Goal: Task Accomplishment & Management: Use online tool/utility

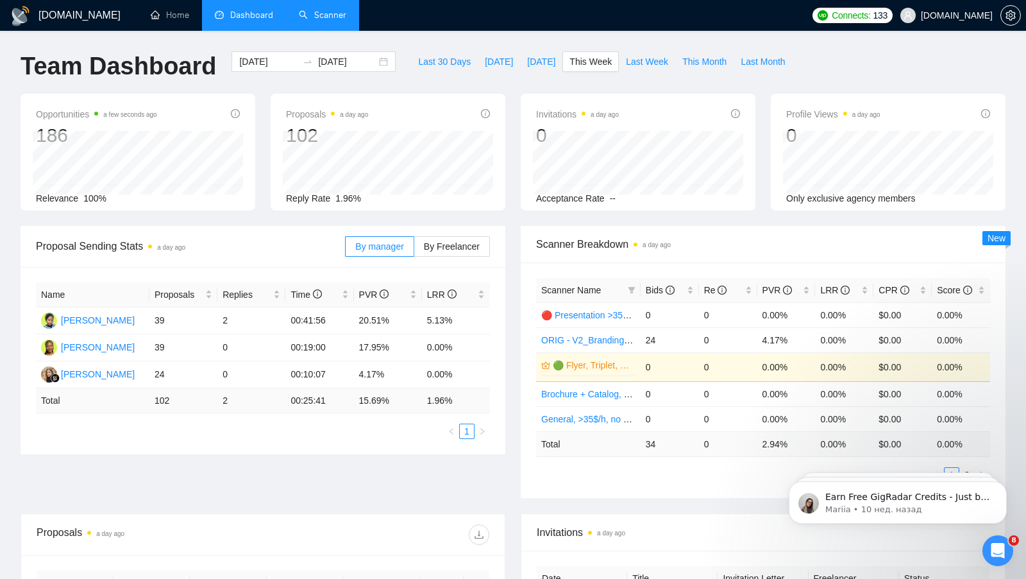
click at [327, 21] on link "Scanner" at bounding box center [322, 15] width 47 height 11
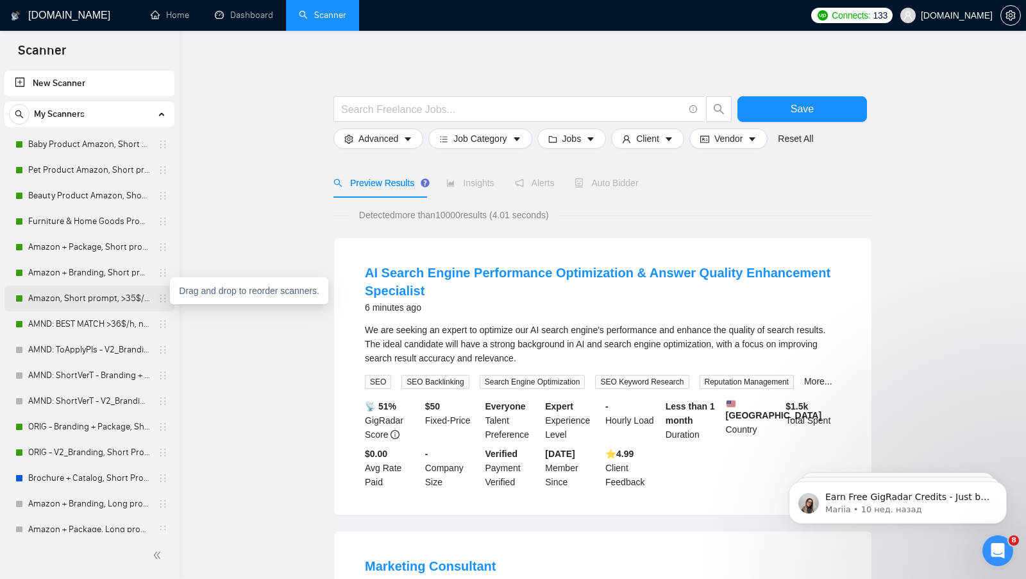
click at [158, 297] on icon "holder" at bounding box center [163, 298] width 10 height 10
click at [140, 298] on link "Amazon, Short prompt, >35$/h, no agency" at bounding box center [89, 298] width 122 height 26
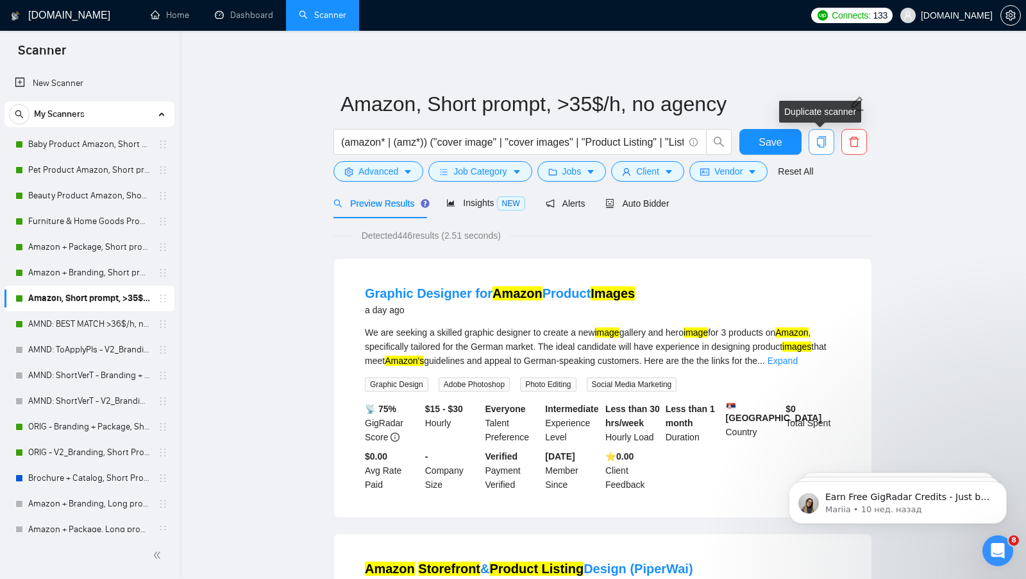
click at [823, 144] on icon "copy" at bounding box center [822, 142] width 12 height 12
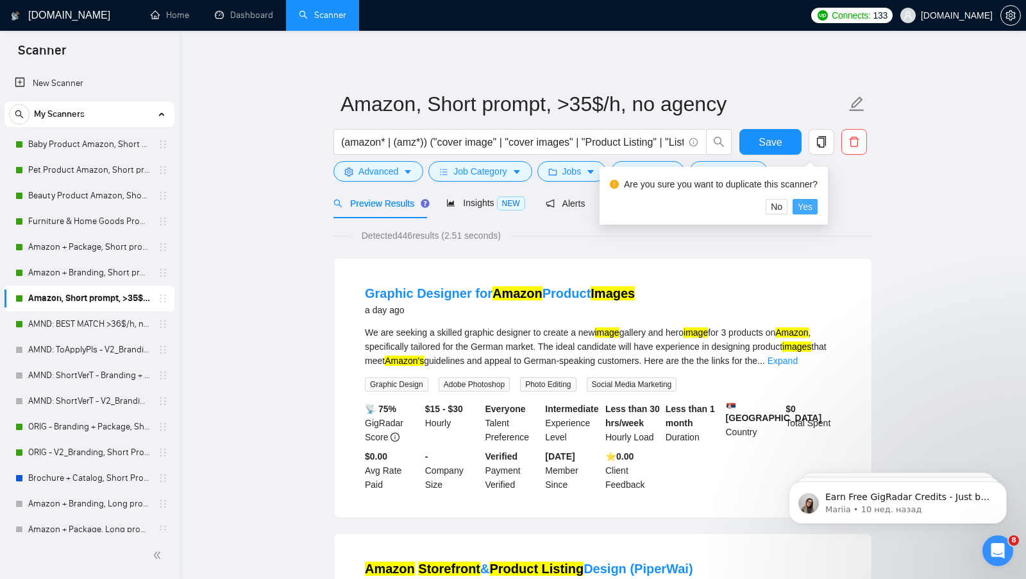
click at [807, 207] on span "Yes" at bounding box center [805, 207] width 15 height 14
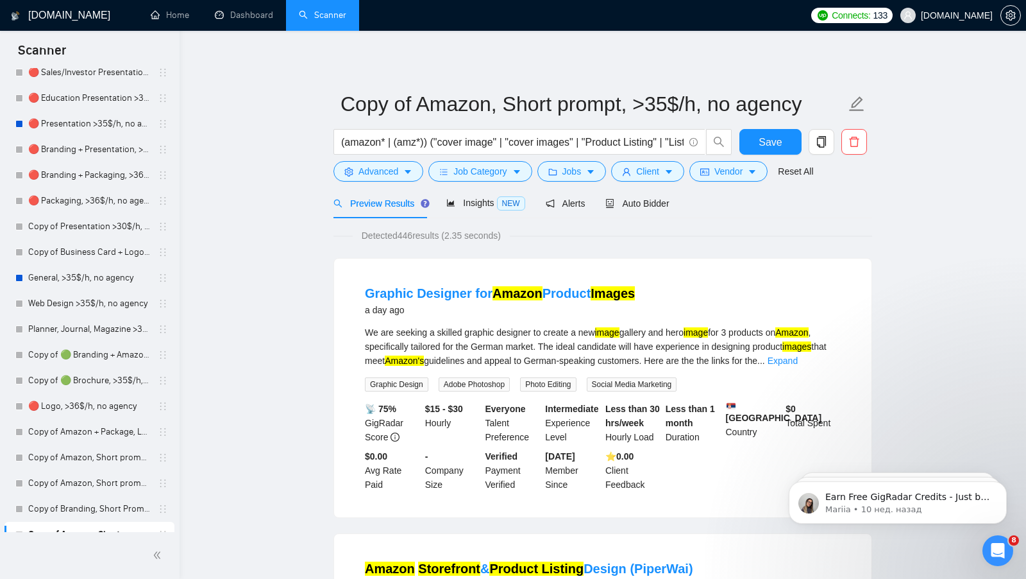
scroll to position [1190, 0]
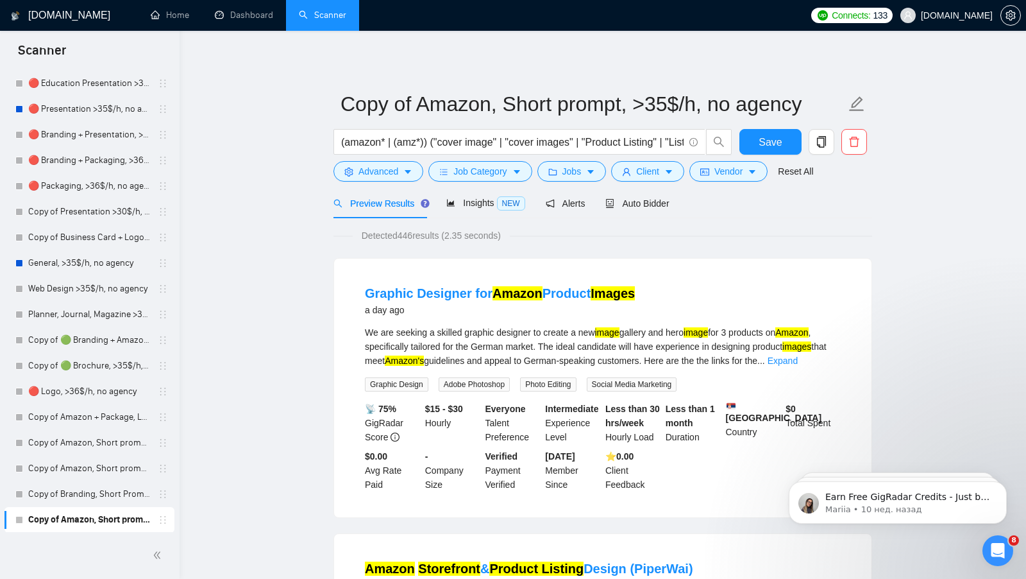
click at [76, 519] on link "Copy of Amazon, Short prompt, >35$/h, no agency" at bounding box center [89, 520] width 122 height 26
click at [640, 195] on div "Auto Bidder" at bounding box center [638, 203] width 64 height 30
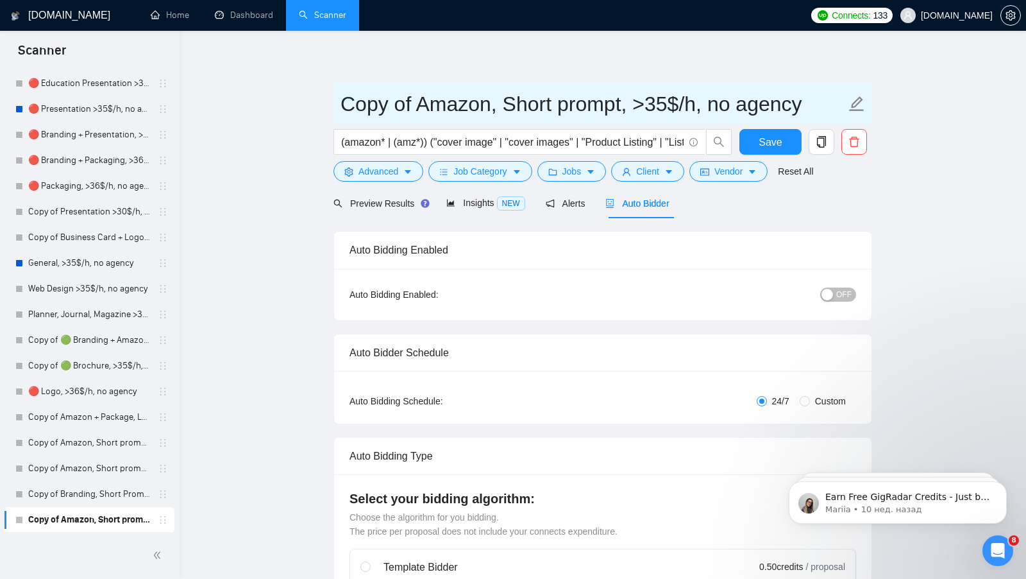
click at [479, 104] on input "Copy of Amazon, Short prompt, >35$/h, no agency" at bounding box center [594, 104] width 506 height 32
drag, startPoint x: 378, startPoint y: 108, endPoint x: 278, endPoint y: 105, distance: 100.1
type input "Amazon, Short prompt, >35$/h, no agency"
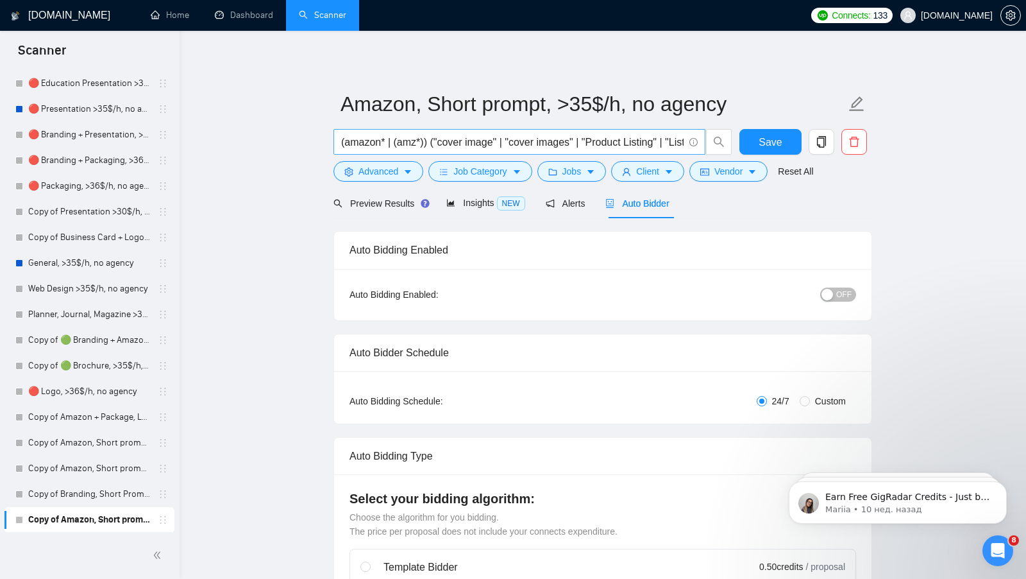
click at [513, 144] on input "(amazon* | (amz*)) ("cover image" | "cover images" | "Product Listing" | "Listi…" at bounding box center [512, 142] width 343 height 16
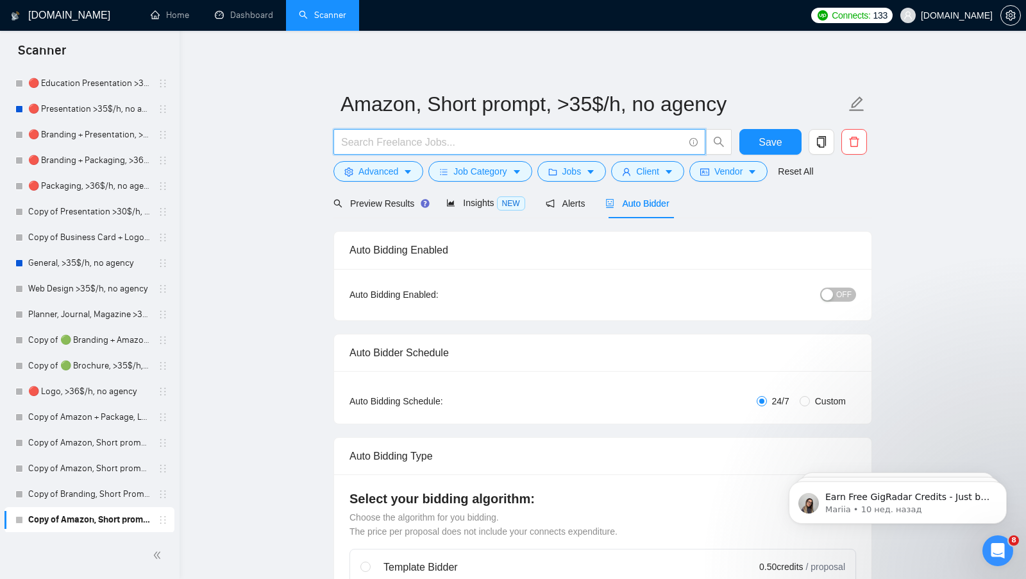
click at [389, 142] on input "text" at bounding box center [512, 142] width 343 height 16
type input "Ф"
type input "AI - gener"
type input "AI - genera"
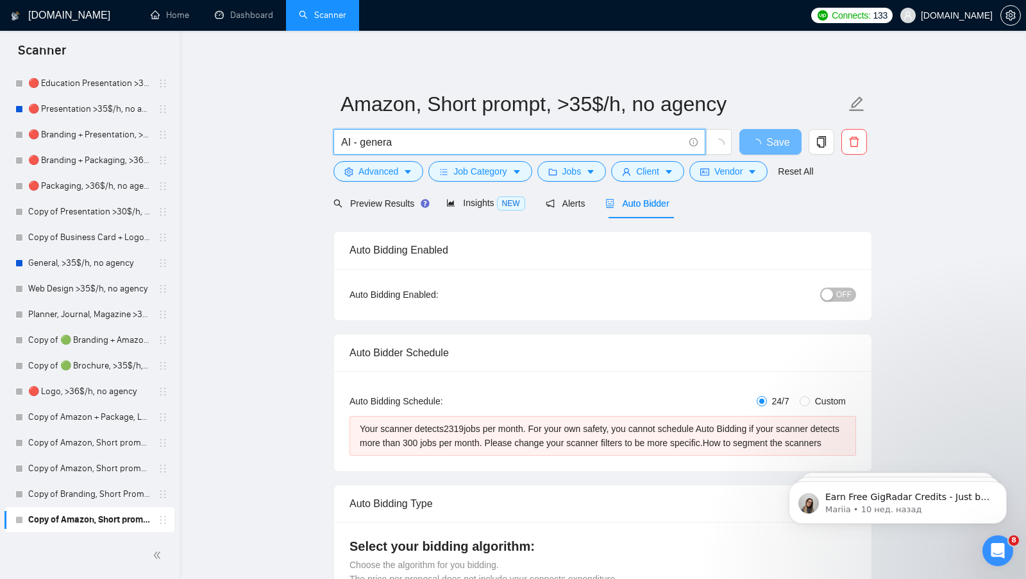
type input "AI - generat"
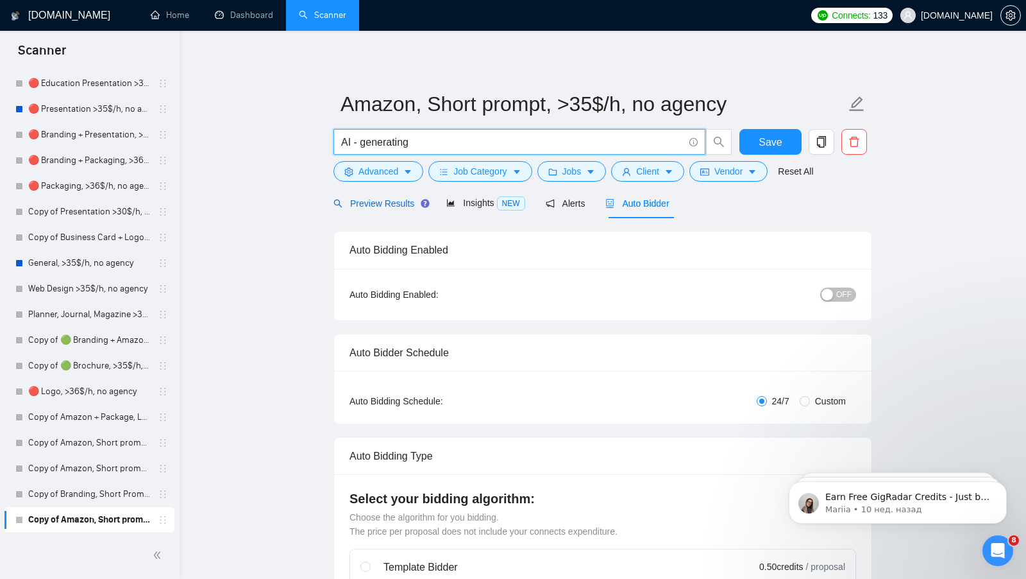
click at [376, 201] on span "Preview Results" at bounding box center [380, 203] width 92 height 10
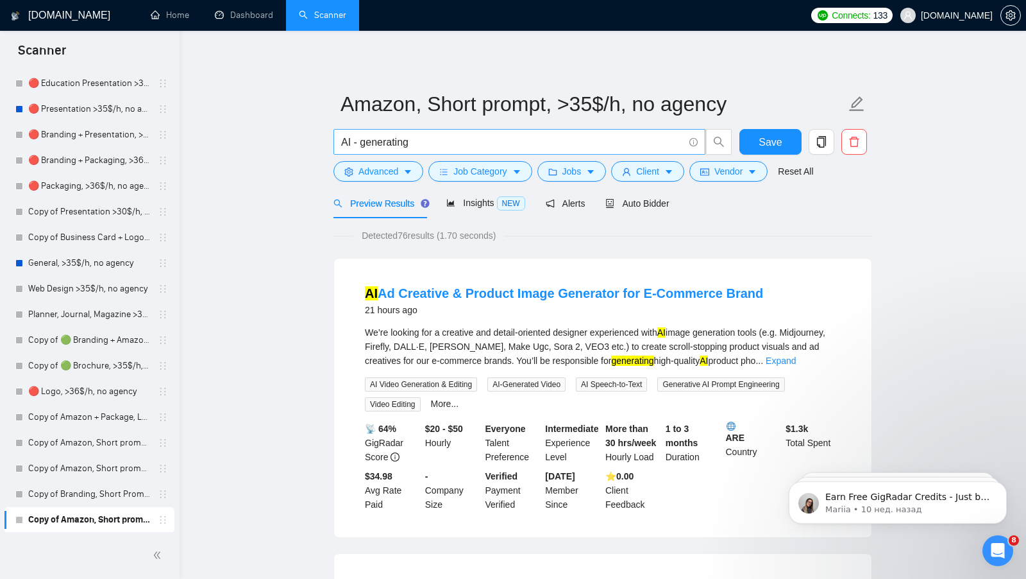
click at [436, 140] on input "AI - generating" at bounding box center [512, 142] width 343 height 16
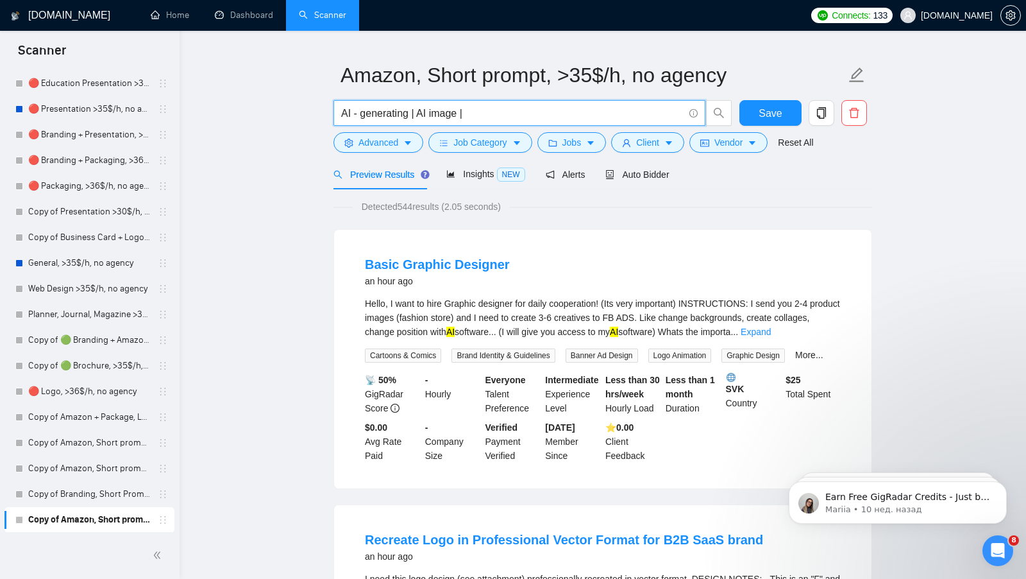
scroll to position [30, 0]
click at [429, 115] on input "AI - generating | AI image |" at bounding box center [512, 112] width 343 height 16
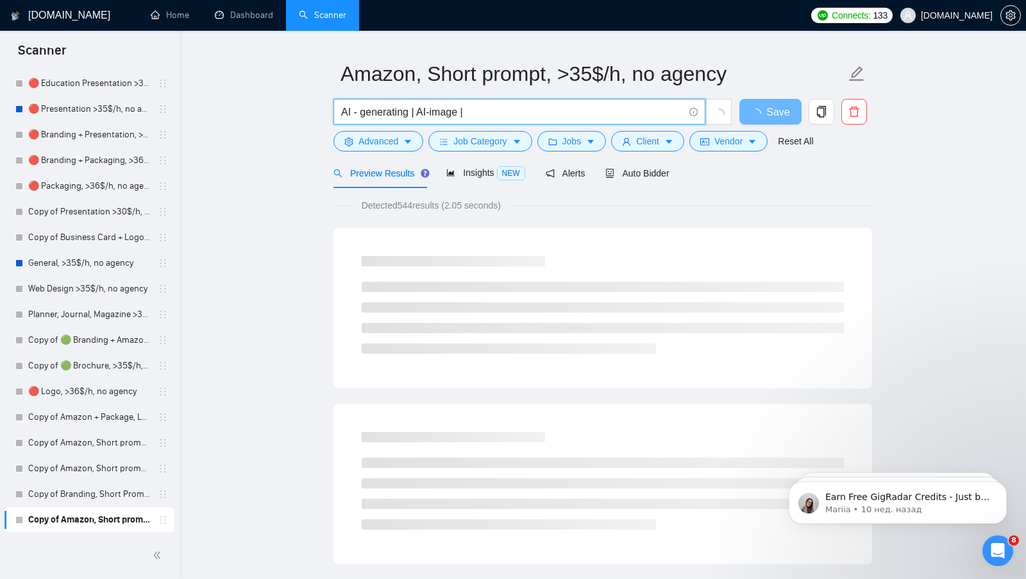
click at [361, 115] on input "AI - generating | AI-image |" at bounding box center [512, 112] width 343 height 16
click at [354, 115] on input "AI -generating | AI-image |" at bounding box center [512, 112] width 343 height 16
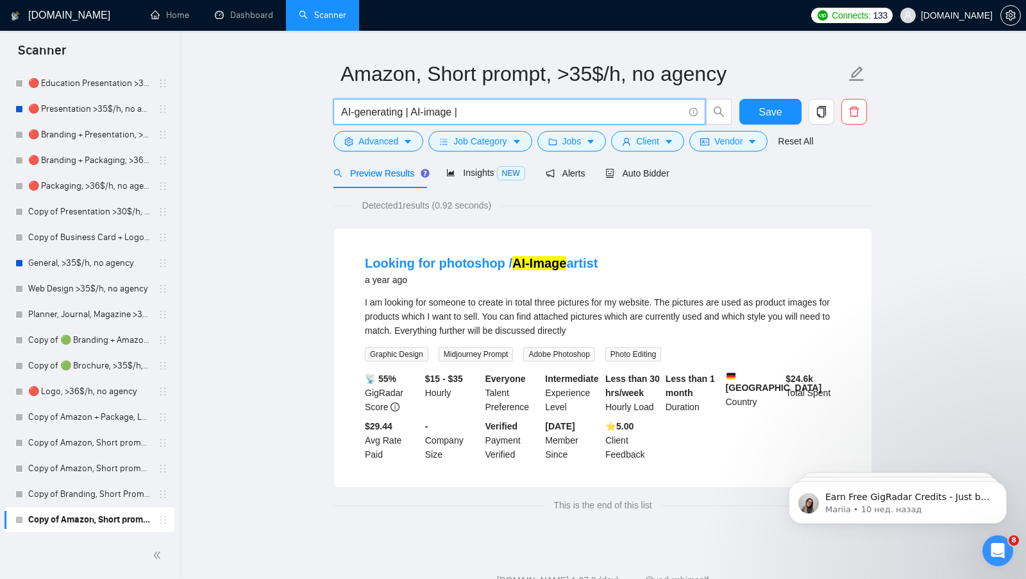
drag, startPoint x: 411, startPoint y: 112, endPoint x: 320, endPoint y: 112, distance: 91.1
click at [321, 112] on main "Amazon, Short prompt, >35$/h, no agency AI-generating | AI-image | Save Advance…" at bounding box center [603, 271] width 806 height 501
click at [429, 112] on input "AI-image |" at bounding box center [512, 112] width 343 height 16
click at [222, 223] on main "Amazon, Short prompt, >35$/h, no agency AI-image Save Advanced Job Category Job…" at bounding box center [603, 271] width 806 height 501
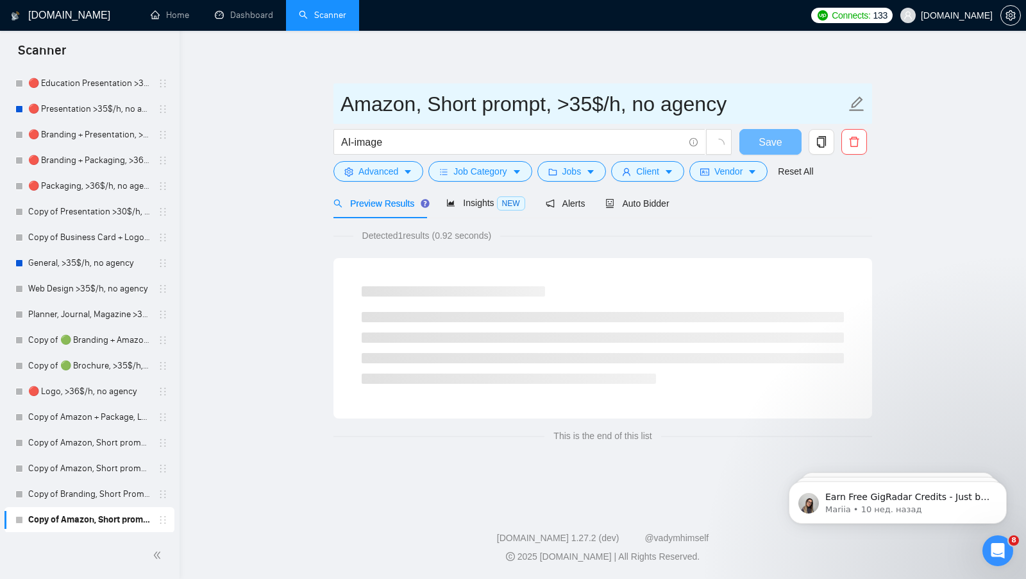
scroll to position [0, 0]
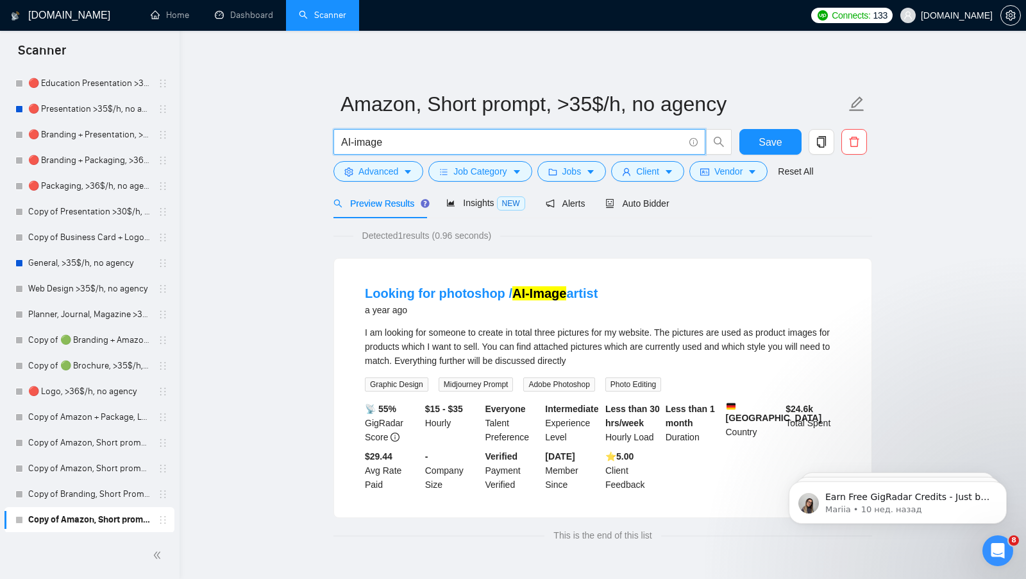
click at [400, 141] on input "AI-image" at bounding box center [512, 142] width 343 height 16
click at [759, 136] on button "Save" at bounding box center [771, 142] width 62 height 26
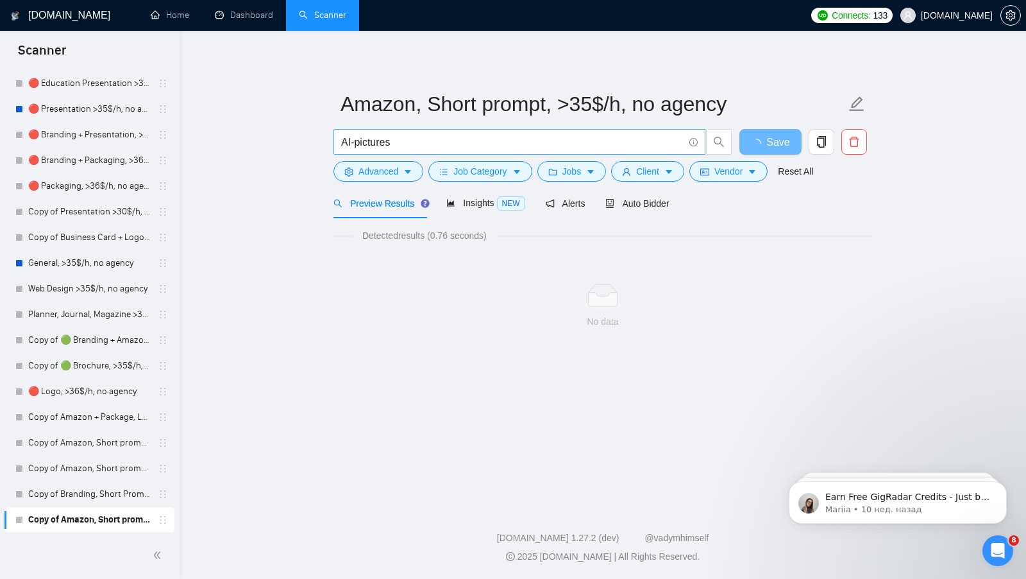
click at [436, 140] on input "AI-pictures" at bounding box center [512, 142] width 343 height 16
click at [399, 175] on button "Advanced" at bounding box center [379, 171] width 90 height 21
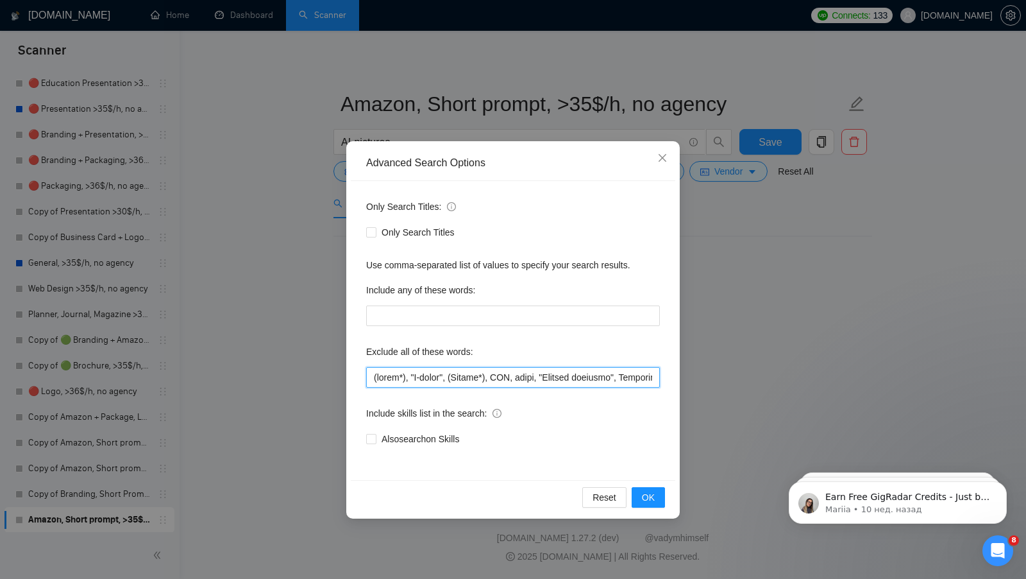
click at [452, 376] on input "text" at bounding box center [513, 377] width 294 height 21
click at [452, 375] on input "text" at bounding box center [513, 377] width 294 height 21
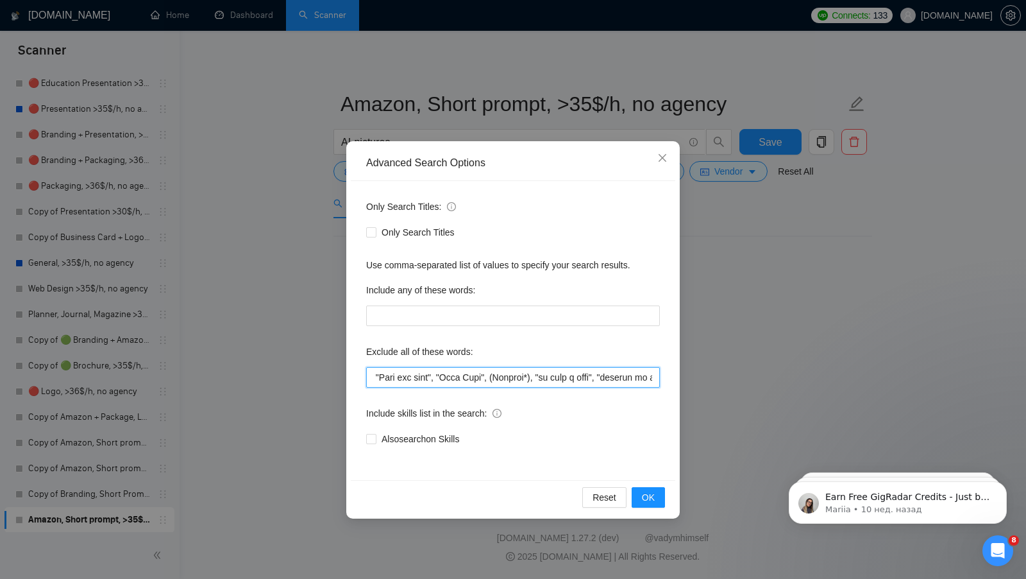
click at [452, 375] on input "text" at bounding box center [513, 377] width 294 height 21
click at [307, 317] on div "Advanced Search Options Only Search Titles: Only Search Titles Use comma-separa…" at bounding box center [513, 289] width 1026 height 579
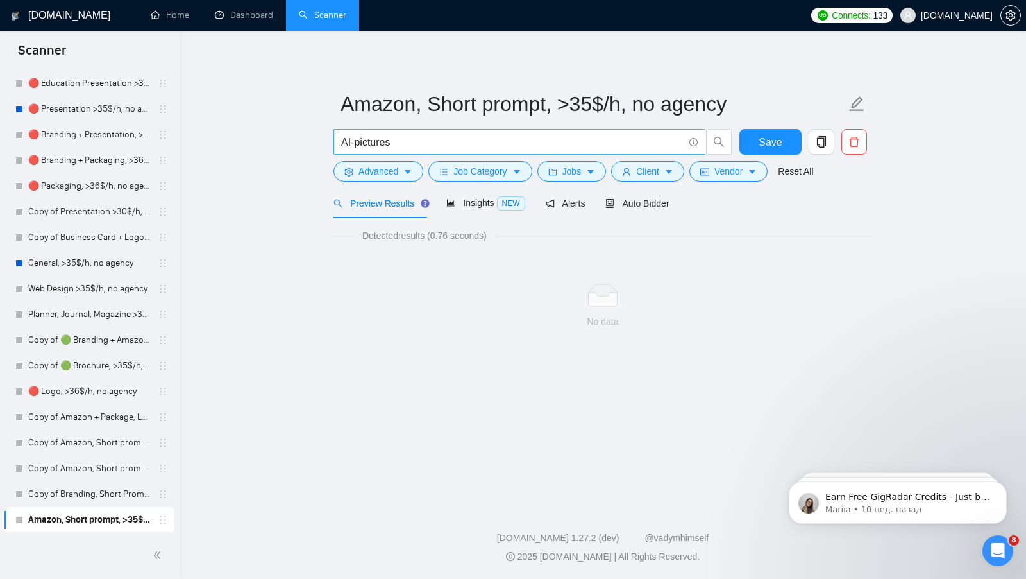
click at [429, 142] on input "AI-pictures" at bounding box center [512, 142] width 343 height 16
click at [371, 146] on input "AI-" at bounding box center [512, 142] width 343 height 16
drag, startPoint x: 371, startPoint y: 146, endPoint x: 316, endPoint y: 140, distance: 55.5
click at [316, 140] on main "Amazon, Short prompt, >35$/h, no agency AI- Save Advanced Job Category Jobs Cli…" at bounding box center [603, 265] width 806 height 429
paste input "AI Generated photos"
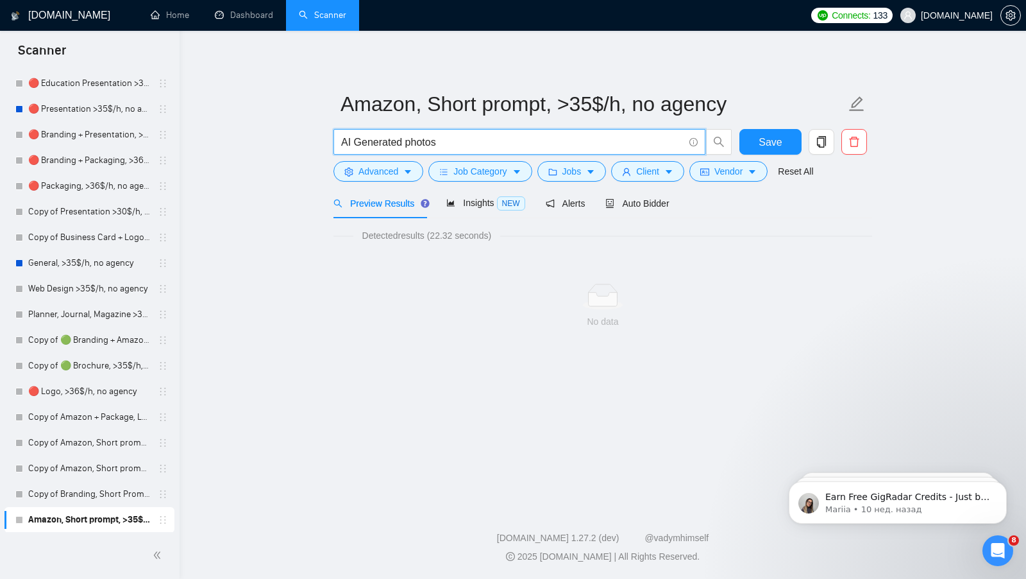
click at [309, 137] on main "Amazon, Short prompt, >35$/h, no agency AI Generated photos Save Advanced Job C…" at bounding box center [603, 265] width 806 height 429
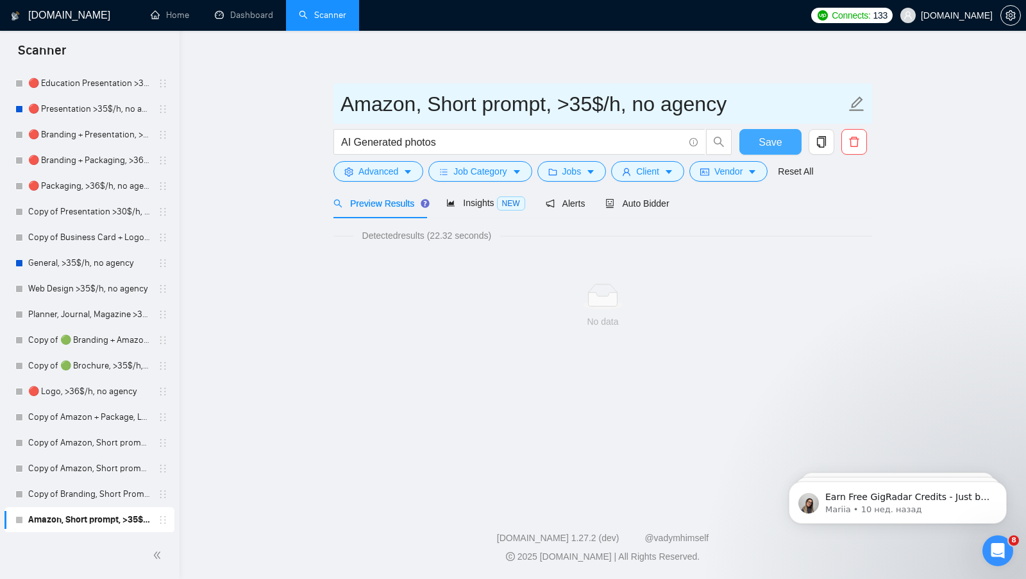
click at [778, 139] on span "Save" at bounding box center [770, 142] width 23 height 16
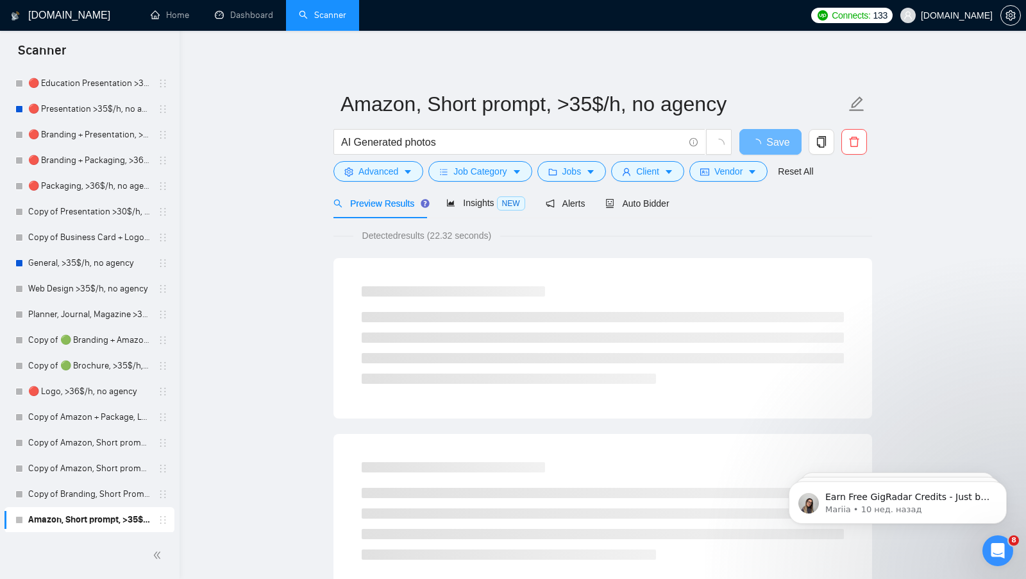
click at [291, 198] on main "Amazon, Short prompt, >35$/h, no agency AI Generated photos Save Advanced Job C…" at bounding box center [603, 586] width 806 height 1070
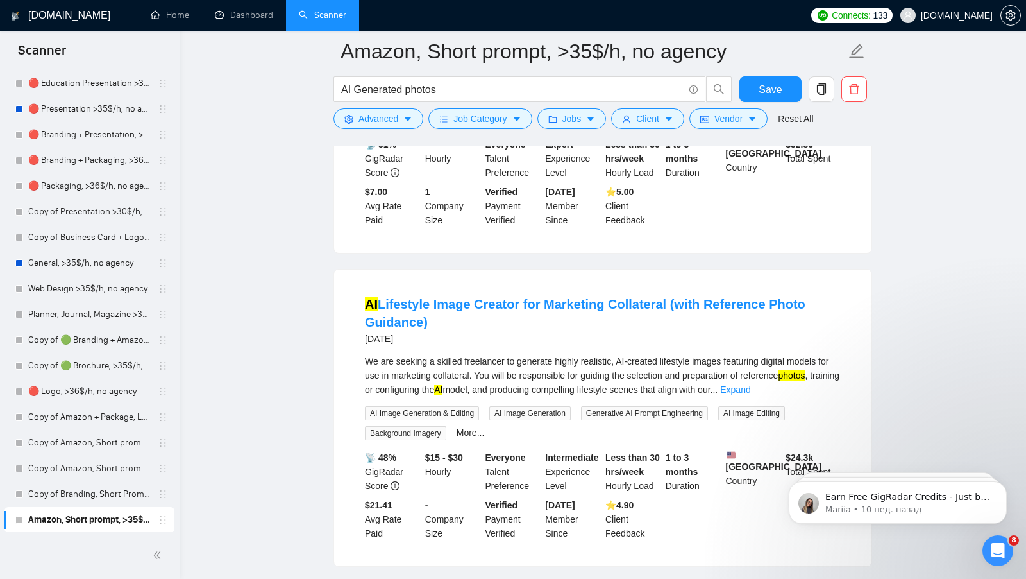
scroll to position [1102, 0]
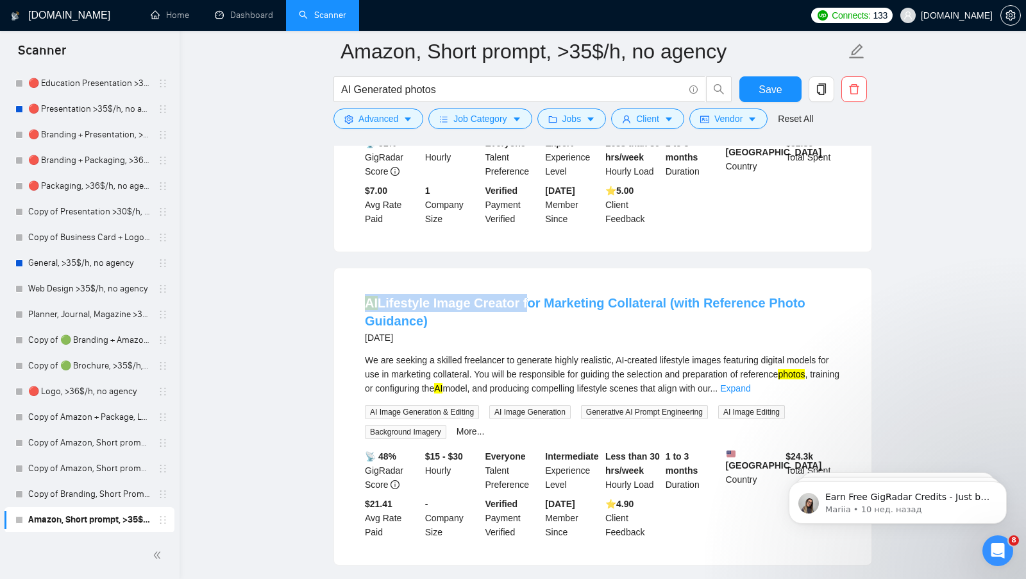
drag, startPoint x: 363, startPoint y: 317, endPoint x: 517, endPoint y: 314, distance: 154.0
click at [518, 315] on li "AI Lifestyle Image Creator for Marketing Collateral (with Reference Photo Guida…" at bounding box center [603, 417] width 507 height 266
copy link "AI Lifestyle Image Creator"
click at [454, 85] on input "AI Generated photos" at bounding box center [512, 89] width 343 height 16
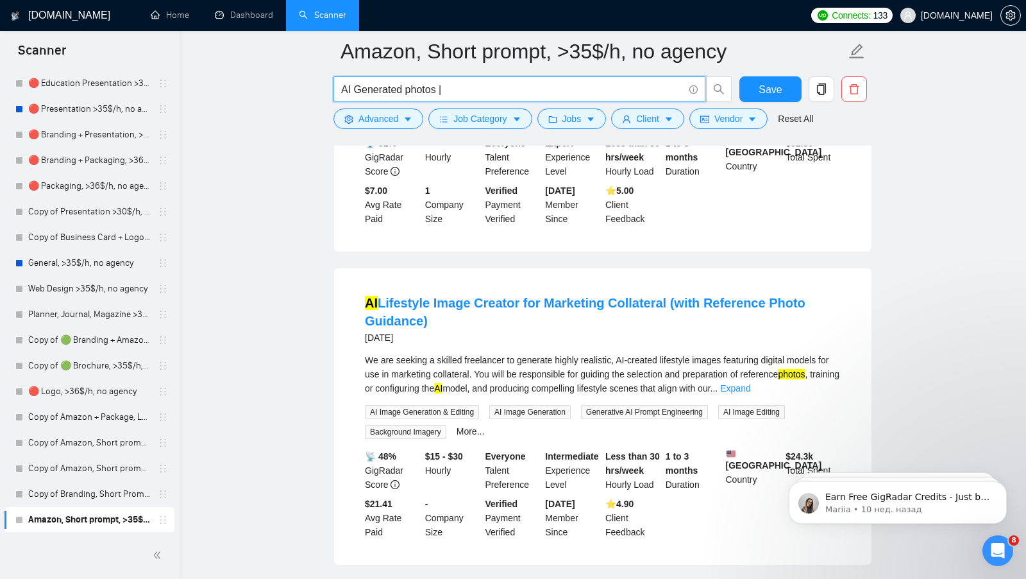
paste input "AI Lifestyle Image Creator"
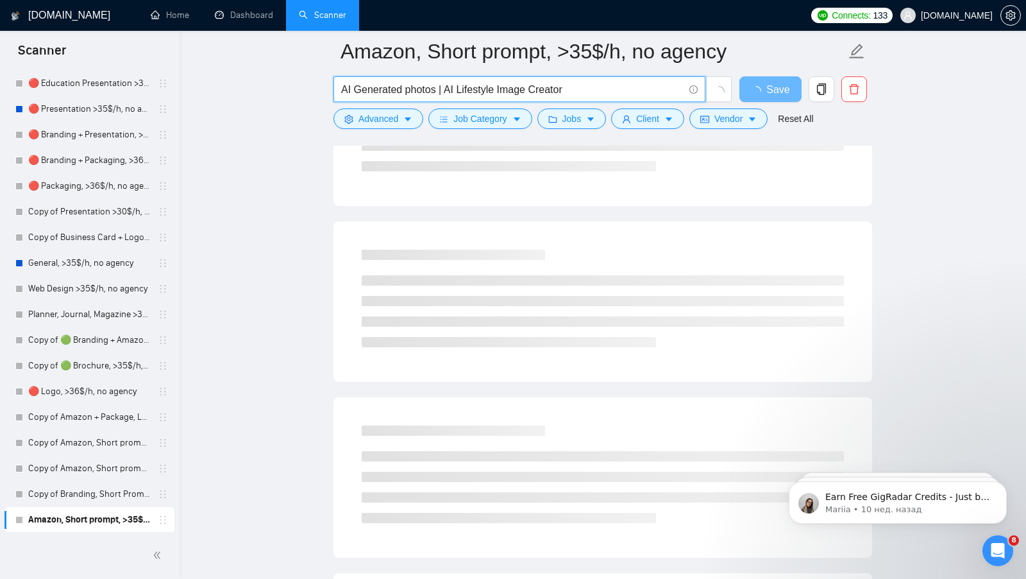
drag, startPoint x: 497, startPoint y: 91, endPoint x: 472, endPoint y: 91, distance: 25.0
click at [472, 91] on input "AI Generated photos | AI Lifestyle Image Creator" at bounding box center [512, 89] width 343 height 16
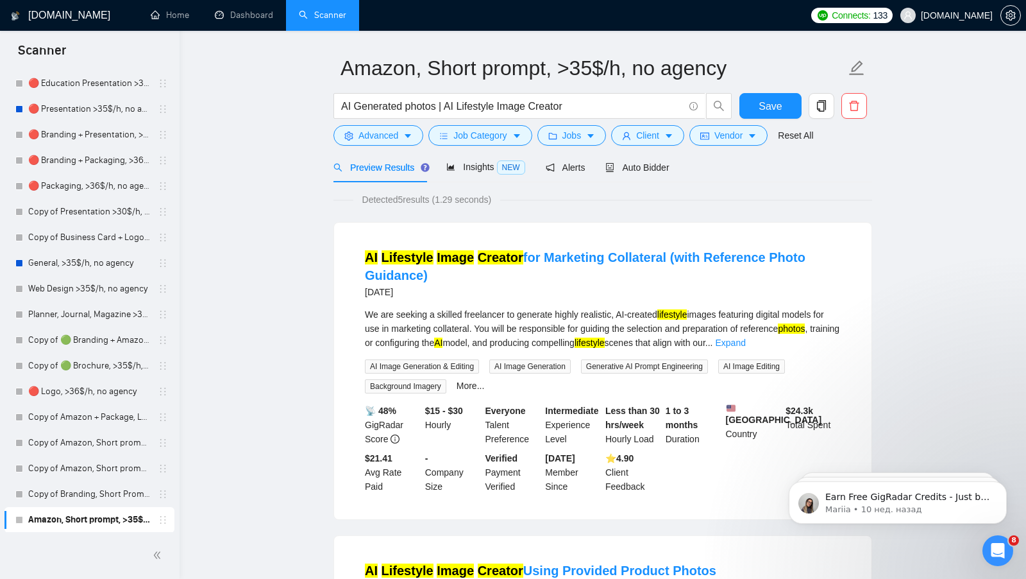
scroll to position [0, 0]
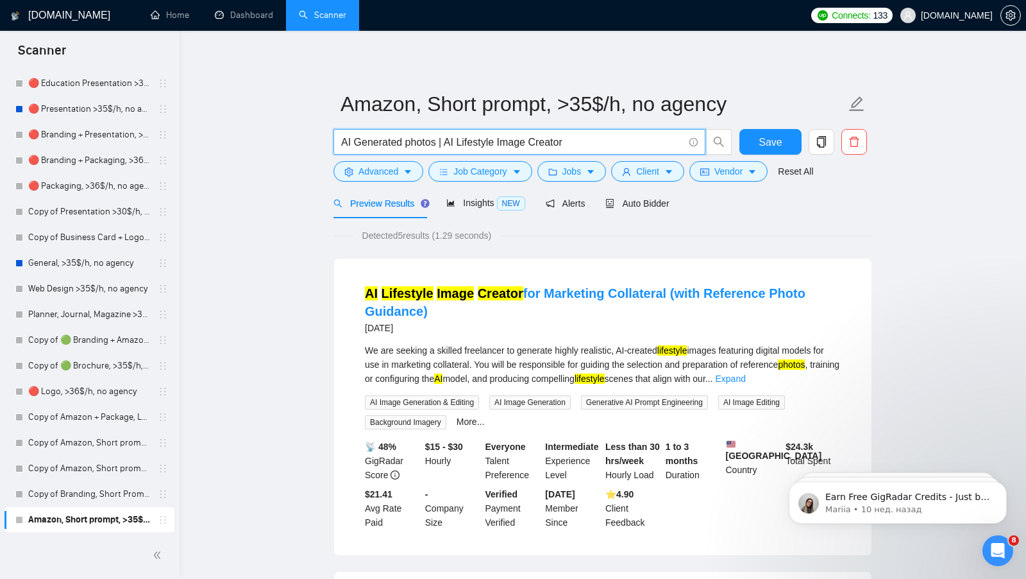
drag, startPoint x: 497, startPoint y: 143, endPoint x: 458, endPoint y: 142, distance: 39.2
click at [458, 142] on input "AI Generated photos | AI Lifestyle Image Creator" at bounding box center [512, 142] width 343 height 16
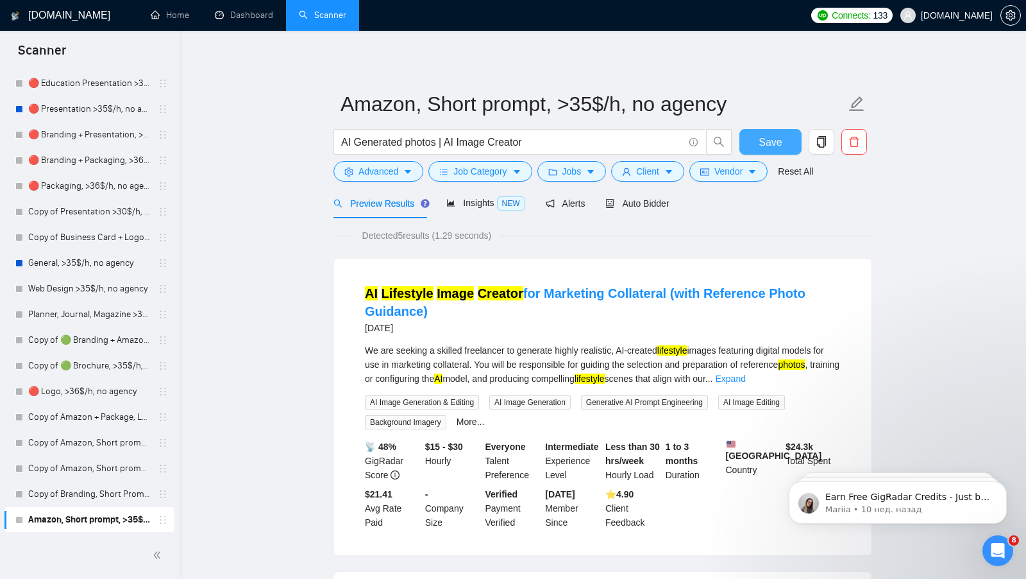
click at [763, 142] on span "Save" at bounding box center [770, 142] width 23 height 16
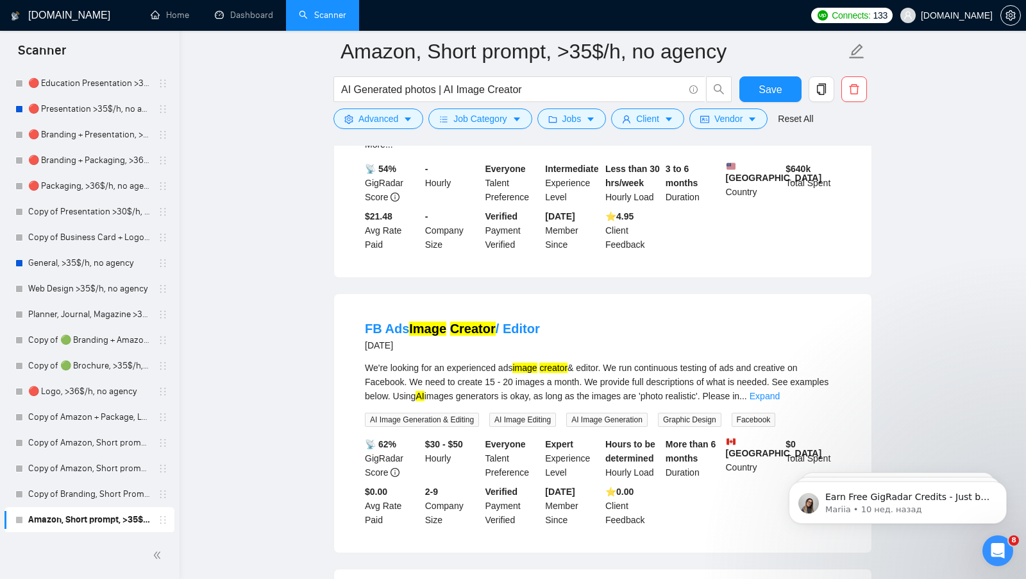
scroll to position [2273, 0]
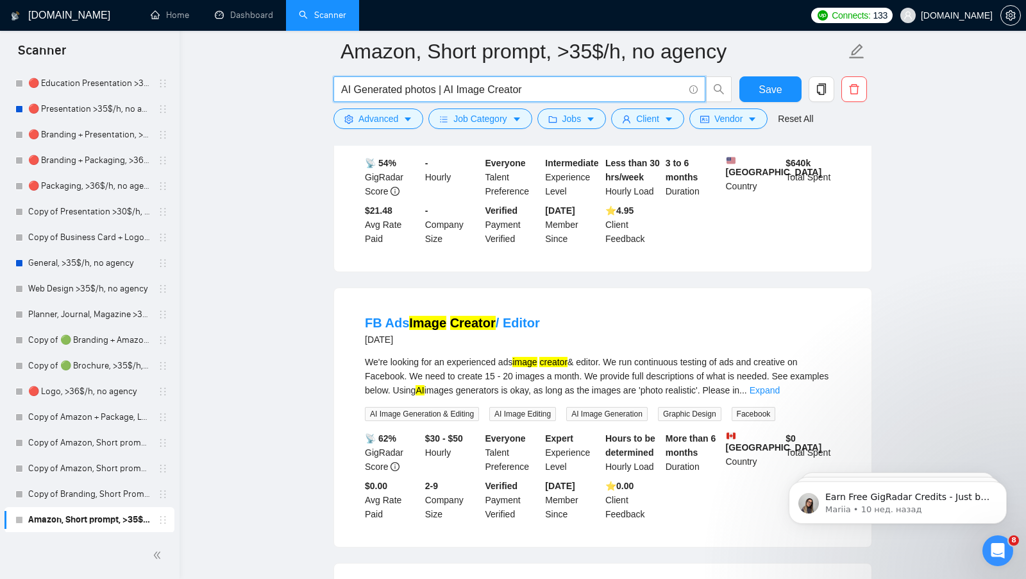
drag, startPoint x: 532, startPoint y: 87, endPoint x: 330, endPoint y: 81, distance: 202.8
click at [331, 83] on div "AI Generated photos | AI Image Creator" at bounding box center [533, 92] width 404 height 32
paste input "Photos | AI Image Creator | AI Photo Generator | AI Picture Maker | AI Art Gene…"
type input "AI Generated Photos | AI Image Creator | AI Photo Generator | AI Picture Maker …"
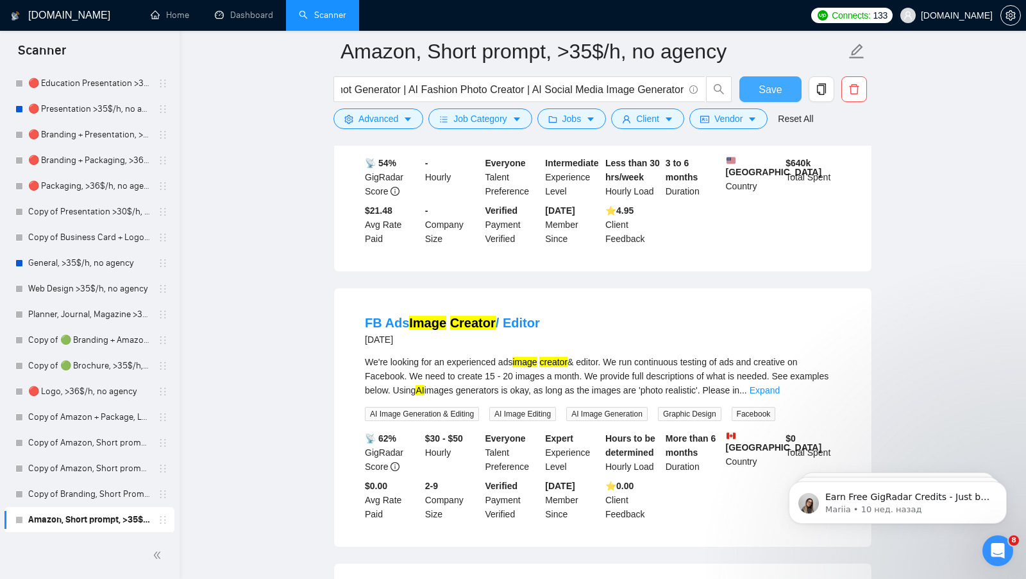
click at [763, 89] on span "Save" at bounding box center [770, 89] width 23 height 16
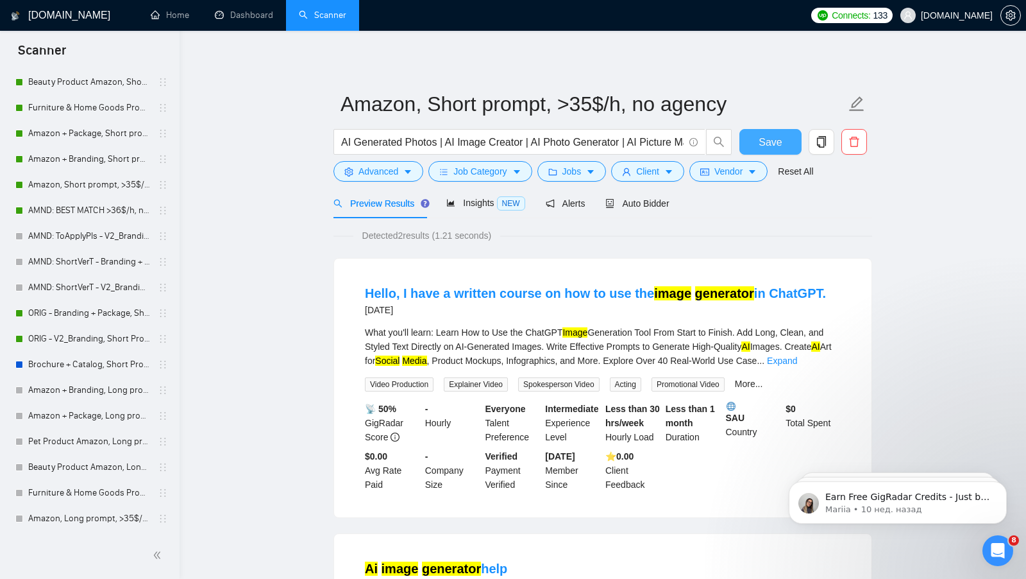
scroll to position [0, 0]
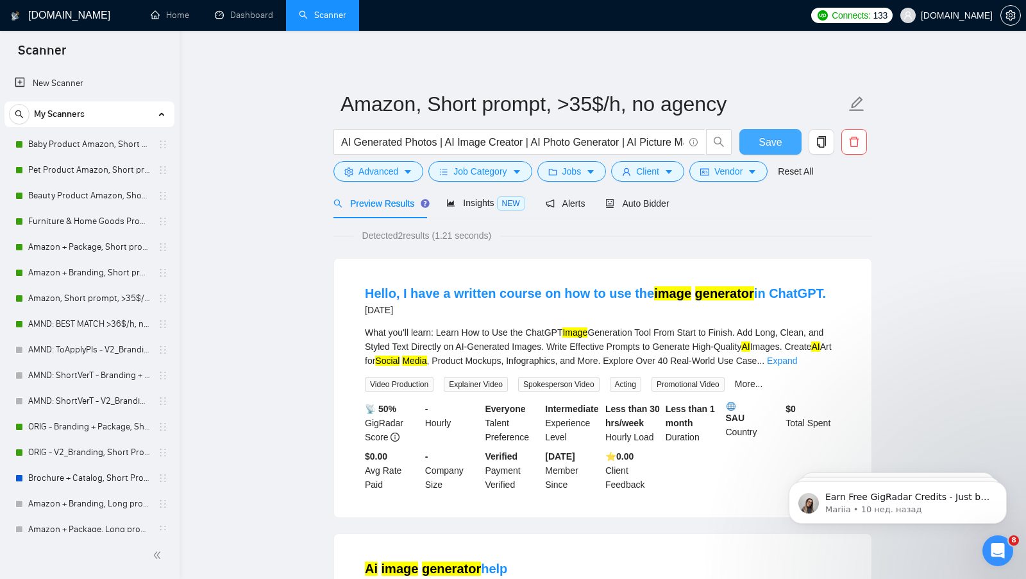
click at [774, 132] on button "Save" at bounding box center [771, 142] width 62 height 26
click at [87, 294] on link "Amazon, Short prompt, >35$/h, no agency" at bounding box center [89, 298] width 122 height 26
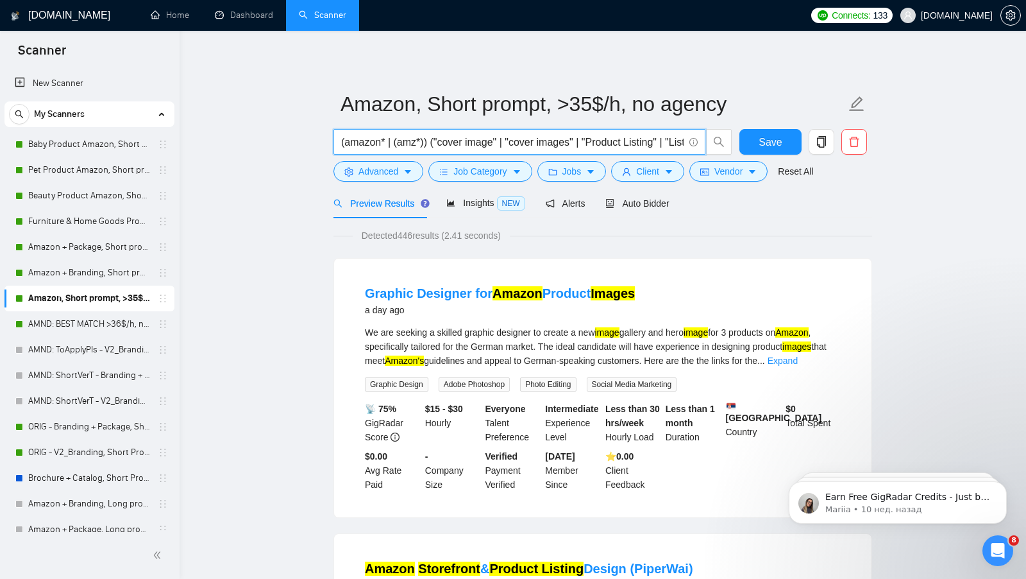
drag, startPoint x: 341, startPoint y: 140, endPoint x: 674, endPoint y: 144, distance: 333.0
click at [675, 144] on input "(amazon* | (amz*)) ("cover image" | "cover images" | "Product Listing" | "Listi…" at bounding box center [512, 142] width 343 height 16
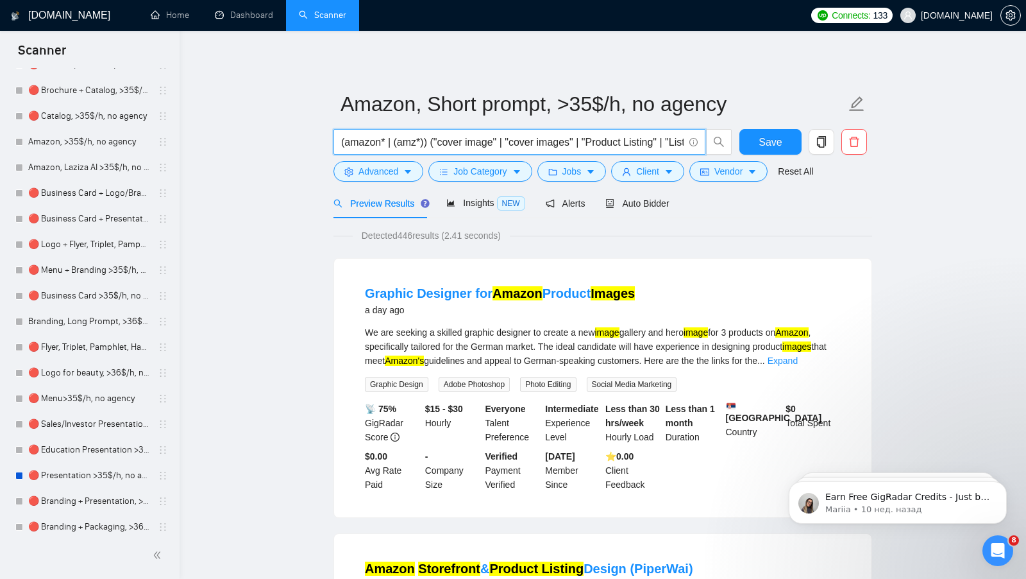
scroll to position [1190, 0]
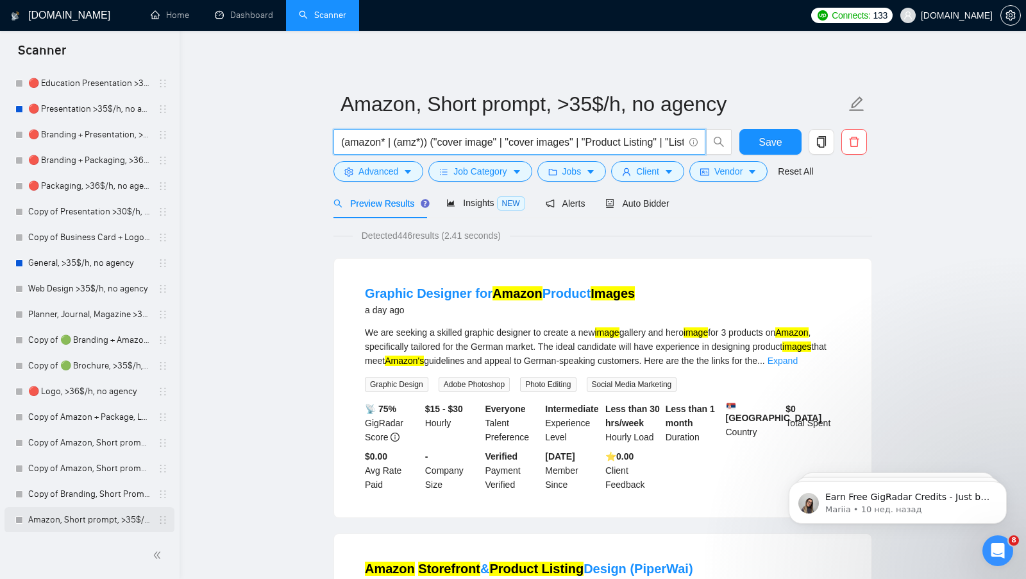
click at [74, 519] on link "Amazon, Short prompt, >35$/h, no agency" at bounding box center [89, 520] width 122 height 26
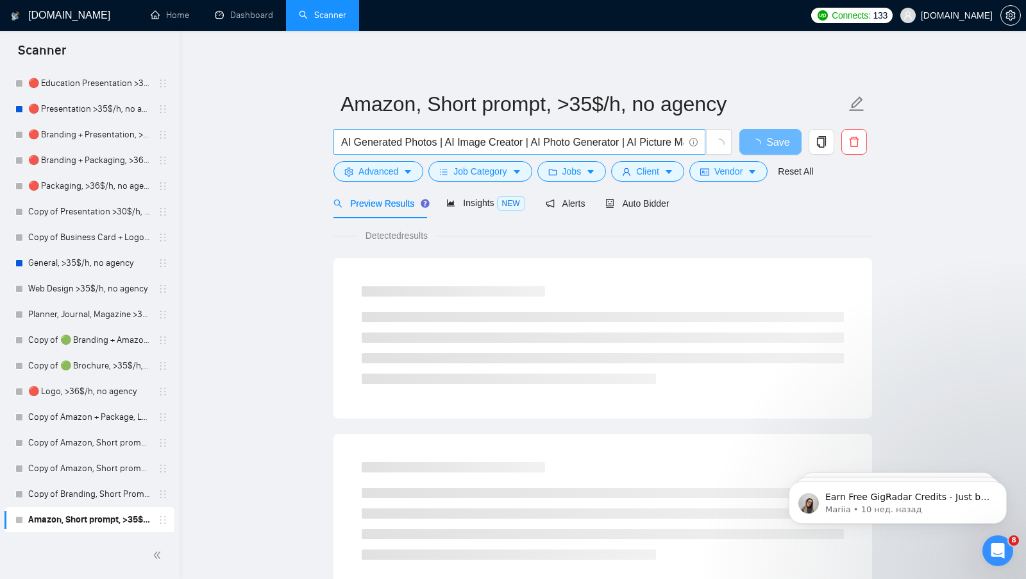
click at [439, 137] on input "AI Generated Photos | AI Image Creator | AI Photo Generator | AI Picture Maker …" at bounding box center [512, 142] width 343 height 16
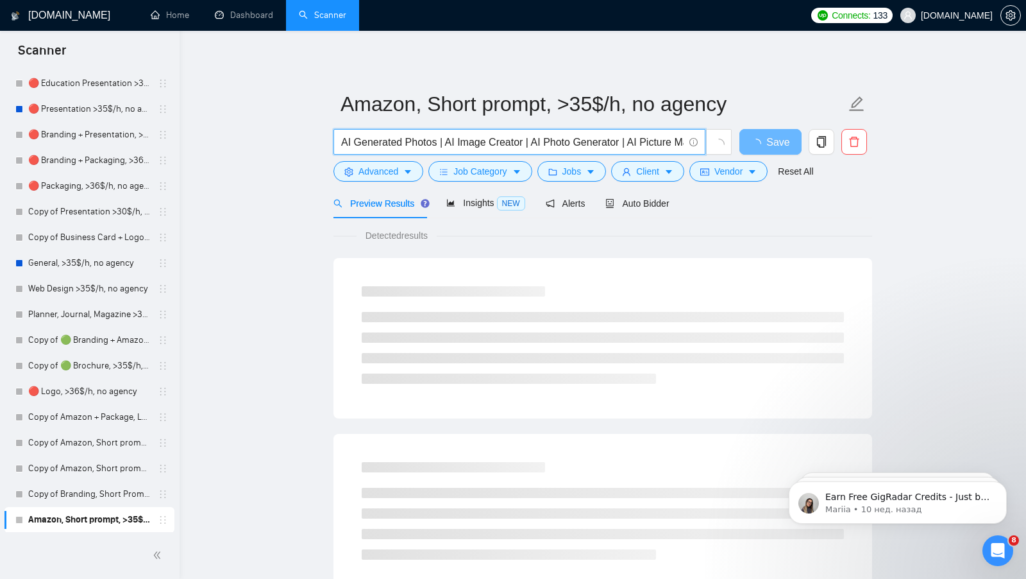
click at [439, 137] on input "AI Generated Photos | AI Image Creator | AI Photo Generator | AI Picture Maker …" at bounding box center [512, 142] width 343 height 16
paste input "(ai* | "ai generated photos" | "ai image creator" | "ai photo generator" | "ai …"
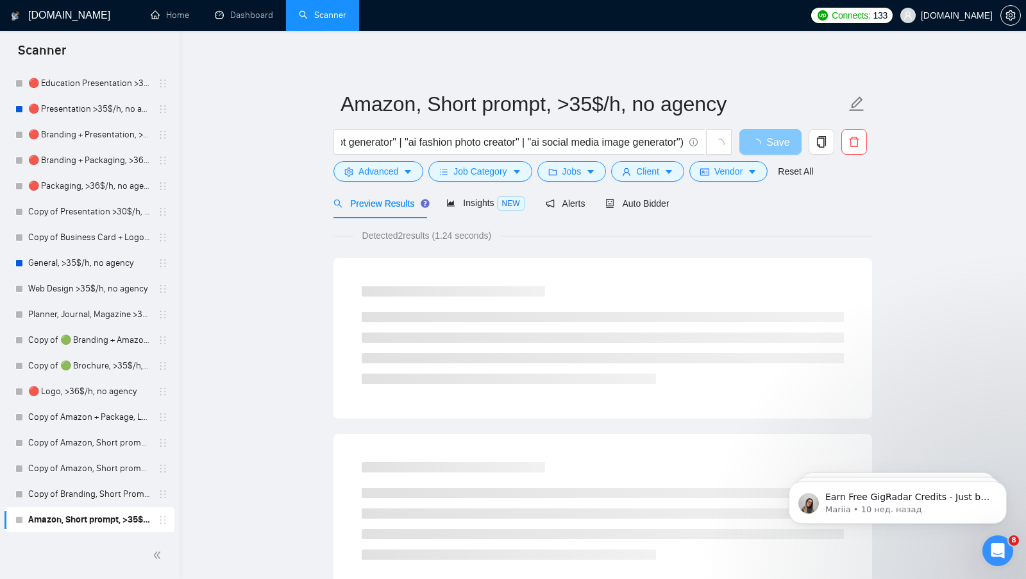
click at [772, 134] on span "Save" at bounding box center [778, 142] width 23 height 16
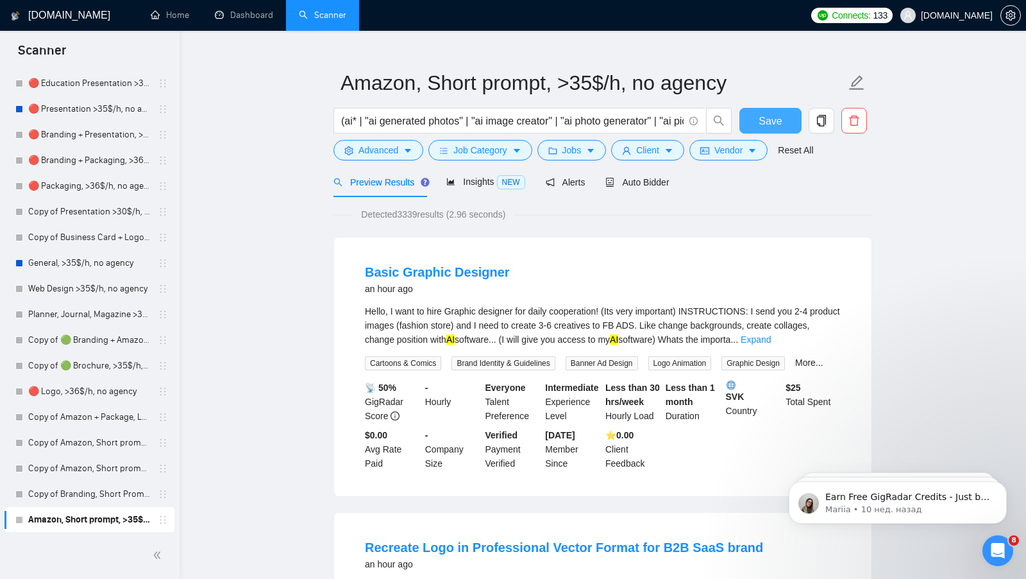
scroll to position [0, 0]
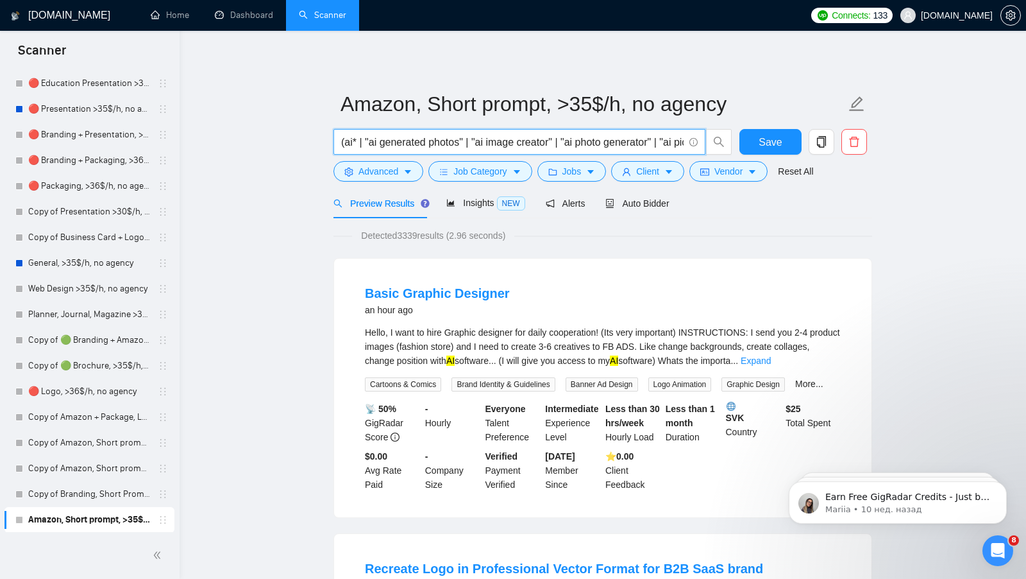
drag, startPoint x: 362, startPoint y: 143, endPoint x: 338, endPoint y: 142, distance: 24.4
click at [338, 142] on span "(ai* | "ai generated photos" | "ai image creator" | "ai photo generator" | "ai …" at bounding box center [520, 142] width 372 height 26
click at [400, 140] on input "(ai* | "ai generated photos" | "ai image creator" | "ai photo generator" | "ai …" at bounding box center [512, 142] width 343 height 16
drag, startPoint x: 368, startPoint y: 142, endPoint x: 346, endPoint y: 142, distance: 21.8
click at [346, 142] on input "(ai* | "ai generated photos" | "ai image creator" | "ai photo generator" | "ai …" at bounding box center [512, 142] width 343 height 16
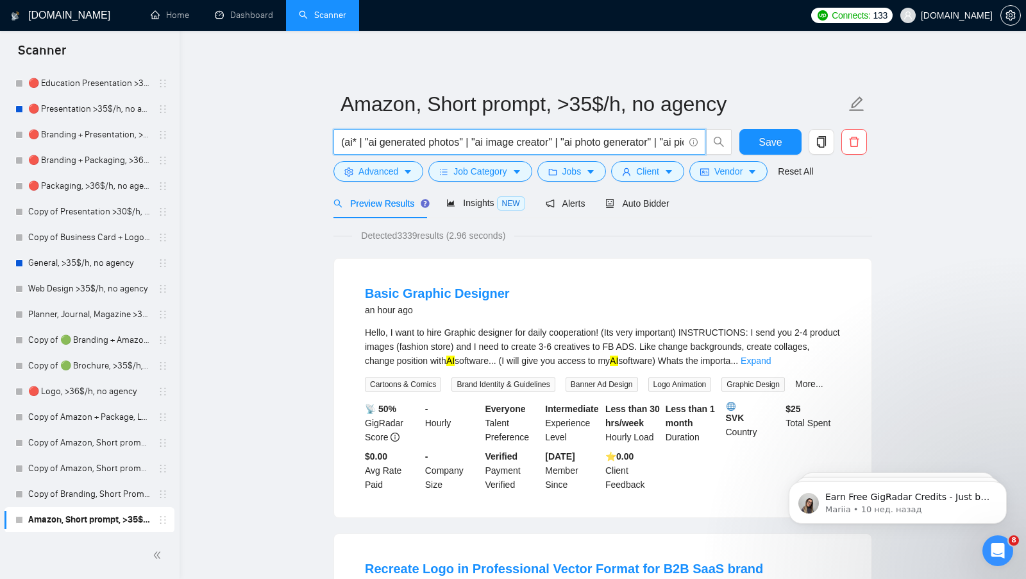
click at [366, 145] on input "(ai* | "ai generated photos" | "ai image creator" | "ai photo generator" | "ai …" at bounding box center [512, 142] width 343 height 16
drag, startPoint x: 365, startPoint y: 144, endPoint x: 347, endPoint y: 144, distance: 18.0
click at [347, 144] on input "(ai* | "ai generated photos" | "ai image creator" | "ai photo generator" | "ai …" at bounding box center [512, 142] width 343 height 16
type input "("ai generated photos" | "ai image creator" | "ai photo generator" | "ai pictur…"
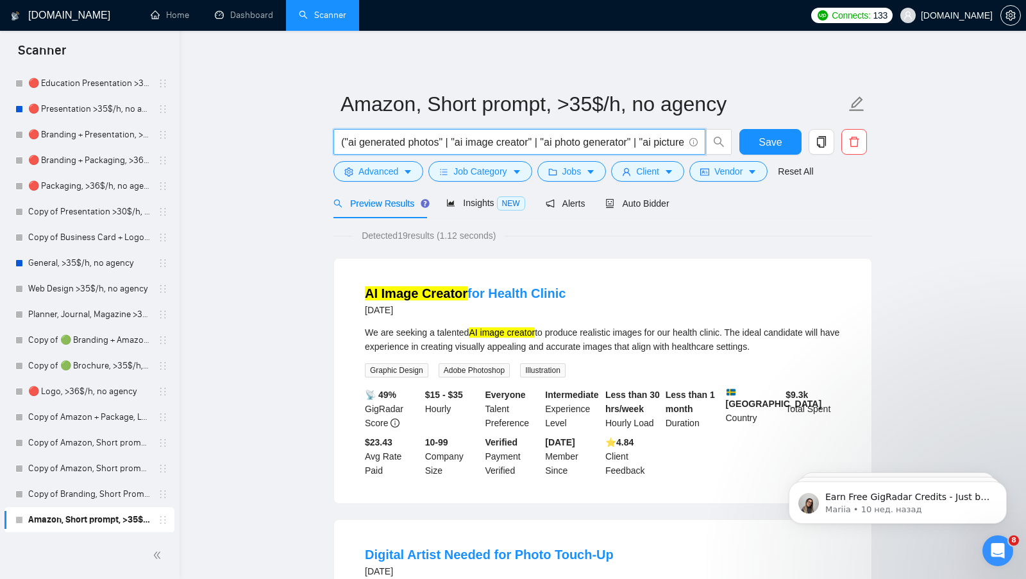
click at [456, 146] on input "("ai generated photos" | "ai image creator" | "ai photo generator" | "ai pictur…" at bounding box center [512, 142] width 343 height 16
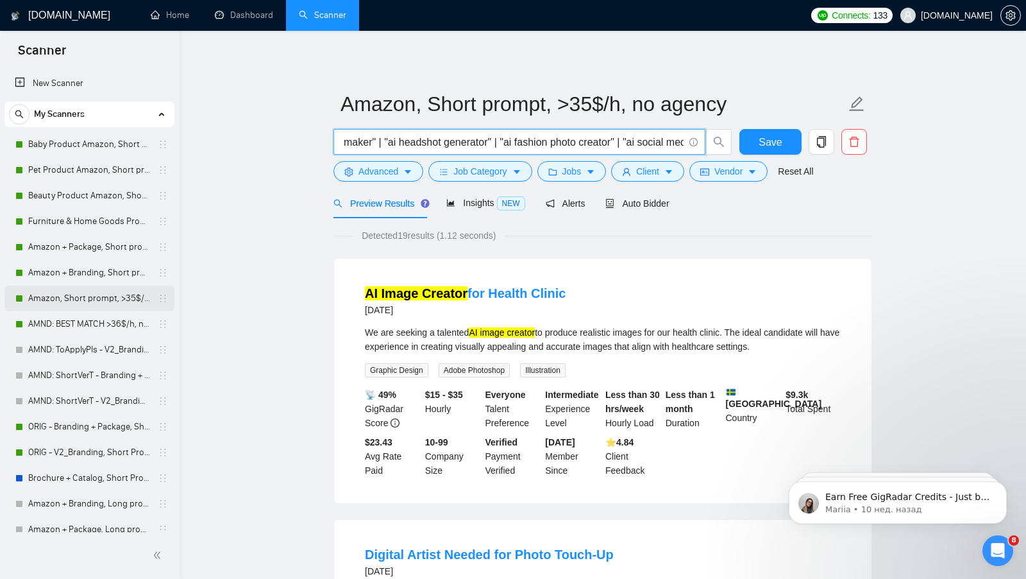
click at [56, 298] on link "Amazon, Short prompt, >35$/h, no agency" at bounding box center [89, 298] width 122 height 26
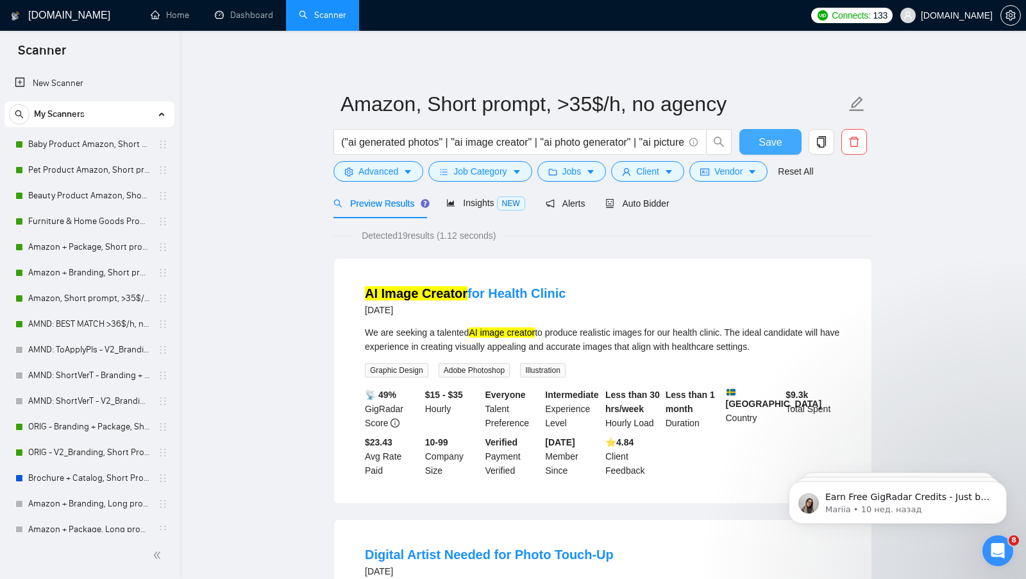
click at [762, 140] on span "Save" at bounding box center [770, 142] width 23 height 16
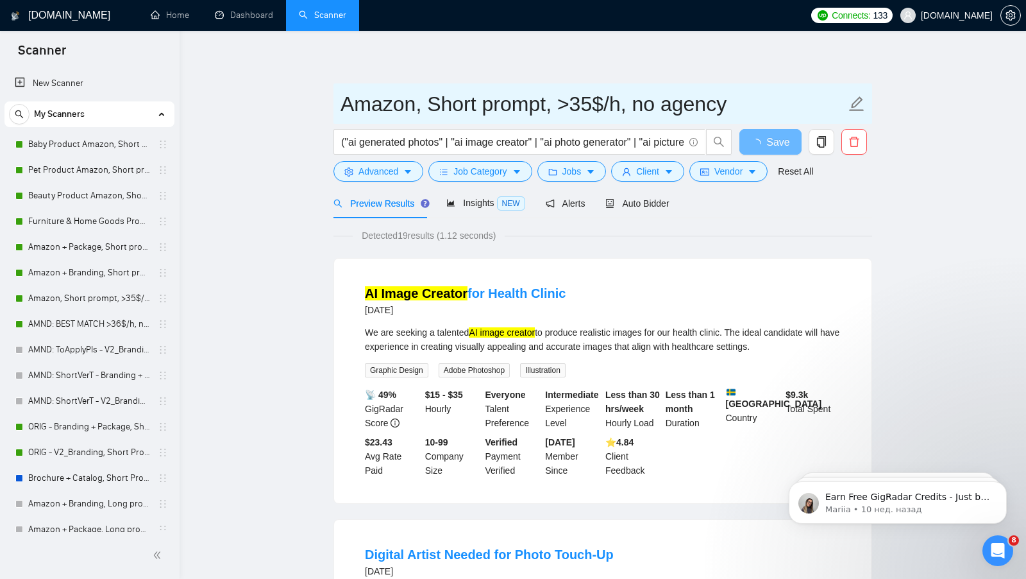
click at [426, 103] on input "Amazon, Short prompt, >35$/h, no agency" at bounding box center [594, 104] width 506 height 32
drag, startPoint x: 414, startPoint y: 102, endPoint x: 282, endPoint y: 99, distance: 132.2
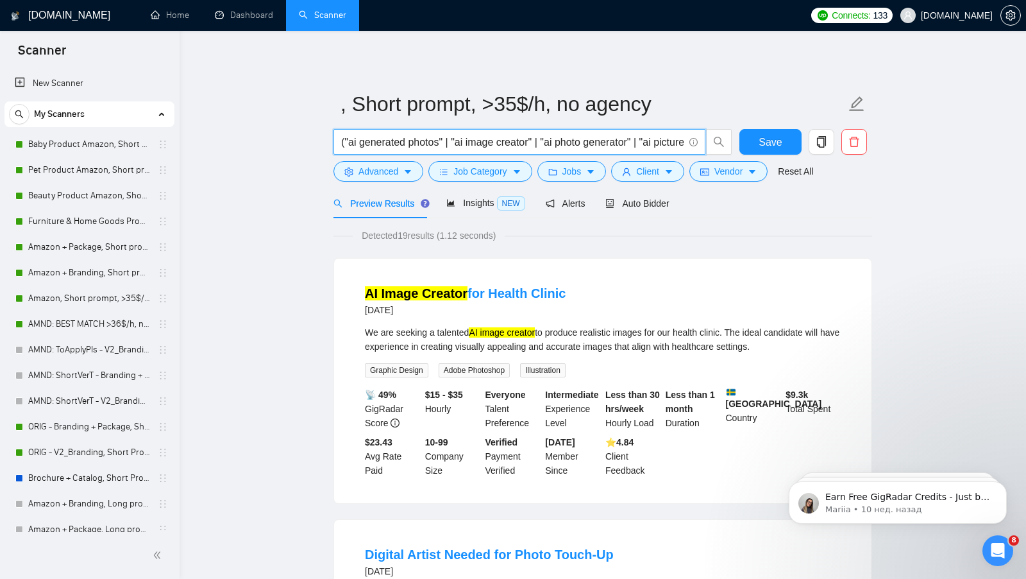
drag, startPoint x: 461, startPoint y: 142, endPoint x: 532, endPoint y: 142, distance: 71.2
click at [532, 142] on input "("ai generated photos" | "ai image creator" | "ai photo generator" | "ai pictur…" at bounding box center [512, 142] width 343 height 16
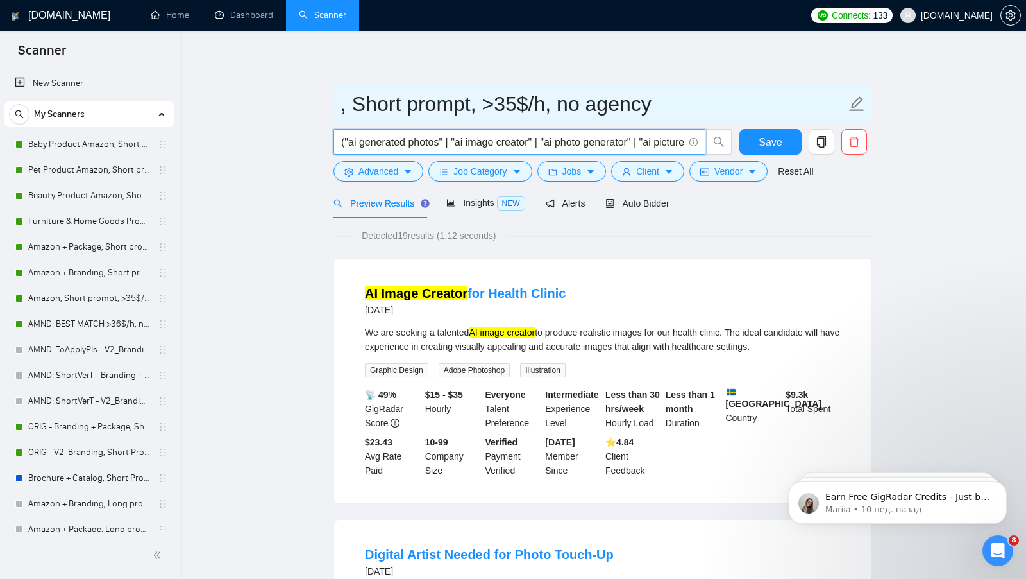
click at [338, 107] on span ", Short prompt, >35$/h, no agency" at bounding box center [603, 103] width 539 height 40
paste input "ai image creato"
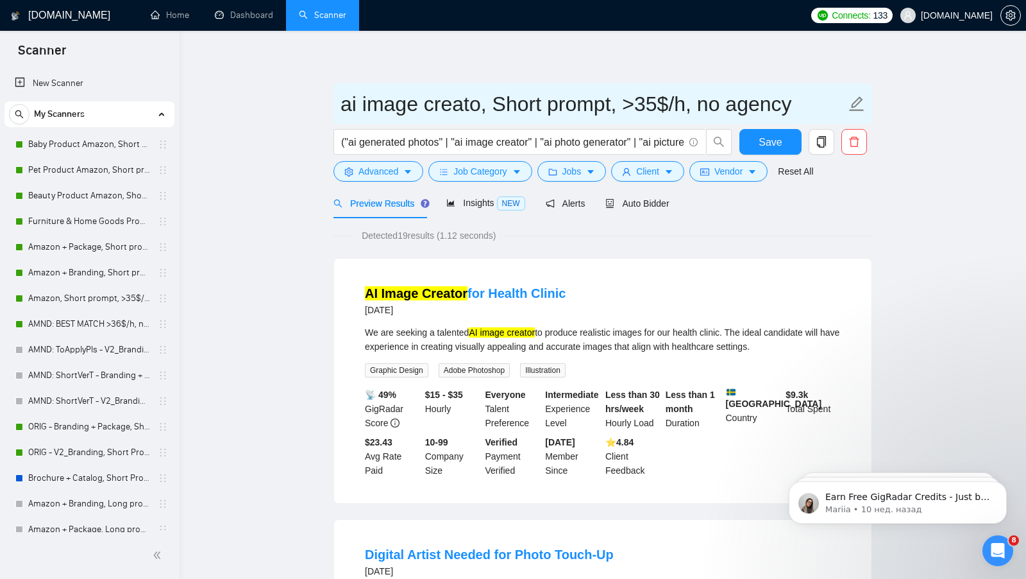
drag, startPoint x: 349, startPoint y: 110, endPoint x: 324, endPoint y: 109, distance: 25.1
drag, startPoint x: 480, startPoint y: 103, endPoint x: 423, endPoint y: 102, distance: 56.5
click at [425, 103] on input "Ai image creato, Short prompt, >35$/h, no agency" at bounding box center [594, 104] width 506 height 32
drag, startPoint x: 547, startPoint y: 108, endPoint x: 424, endPoint y: 104, distance: 123.3
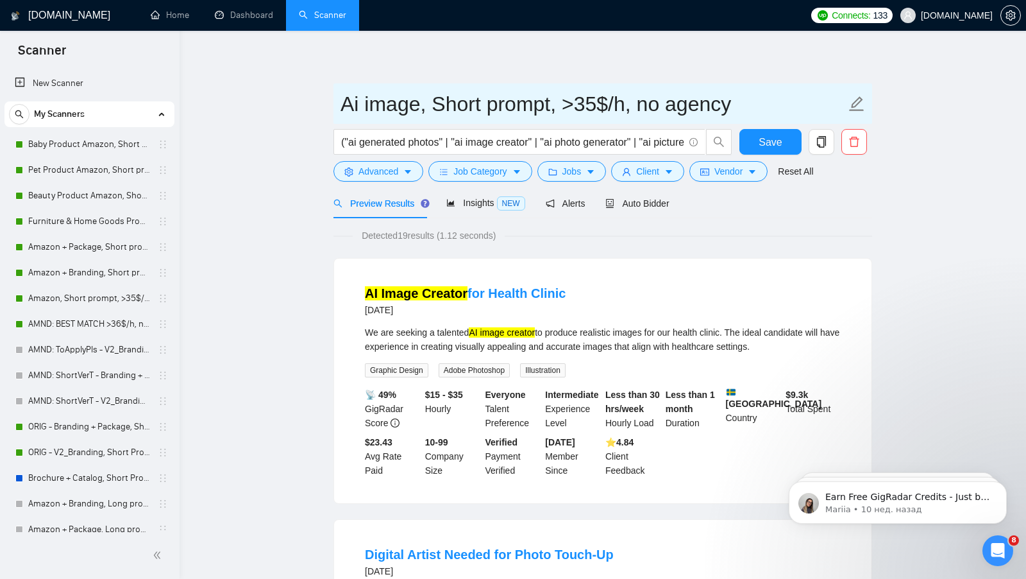
click at [425, 104] on input "Ai image, Short prompt, >35$/h, no agency" at bounding box center [594, 104] width 506 height 32
type input "Ai image, >35$/h, no agency"
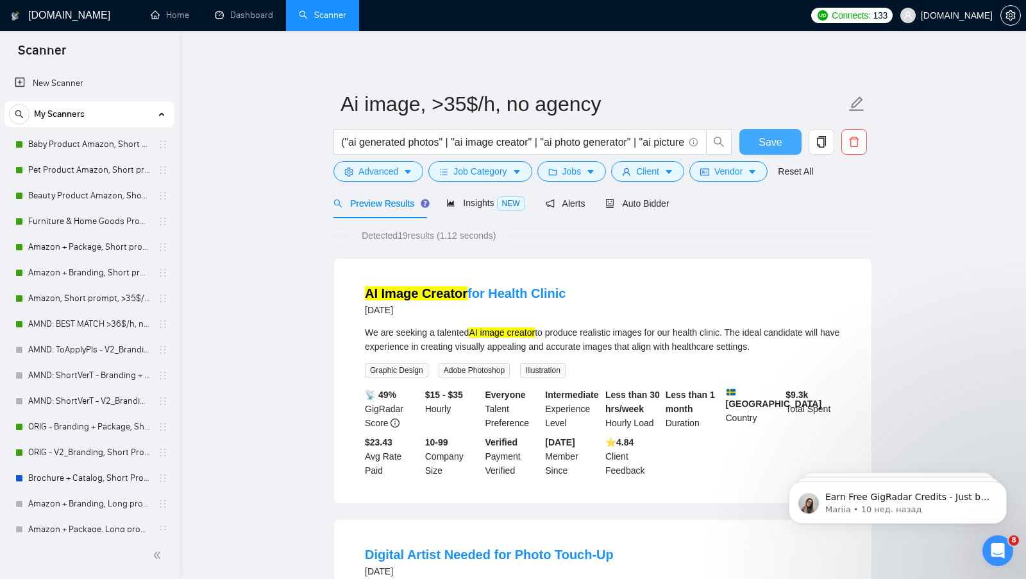
click at [773, 142] on span "Save" at bounding box center [770, 142] width 23 height 16
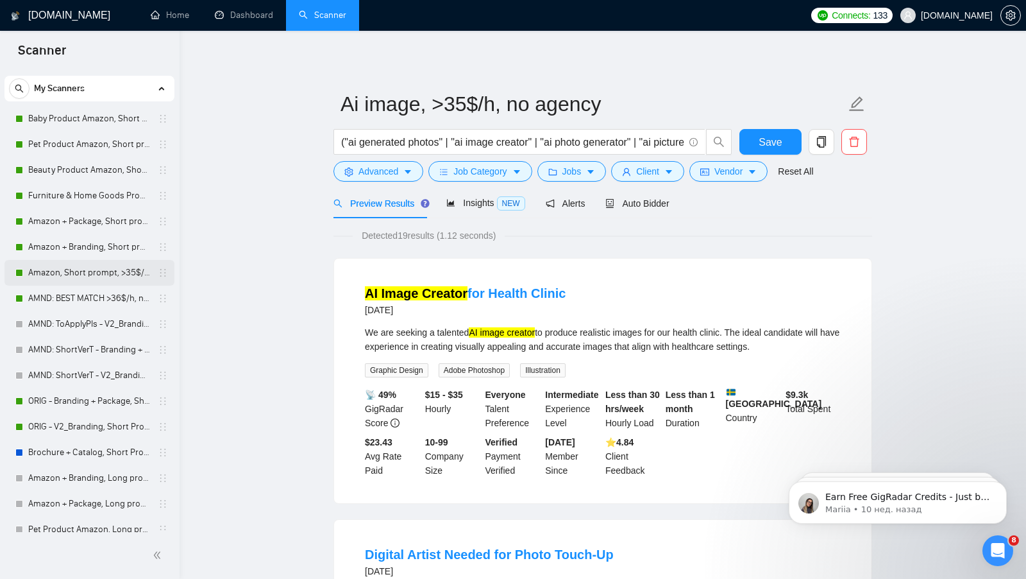
click at [79, 271] on link "Amazon, Short prompt, >35$/h, no agency" at bounding box center [89, 273] width 122 height 26
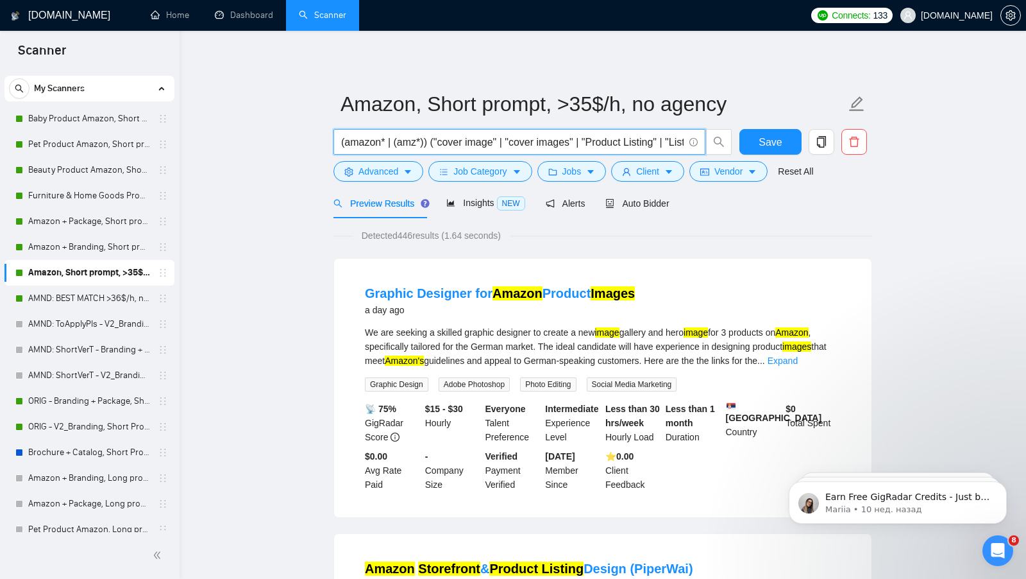
click at [541, 137] on input "(amazon* | (amz*)) ("cover image" | "cover images" | "Product Listing" | "Listi…" at bounding box center [512, 142] width 343 height 16
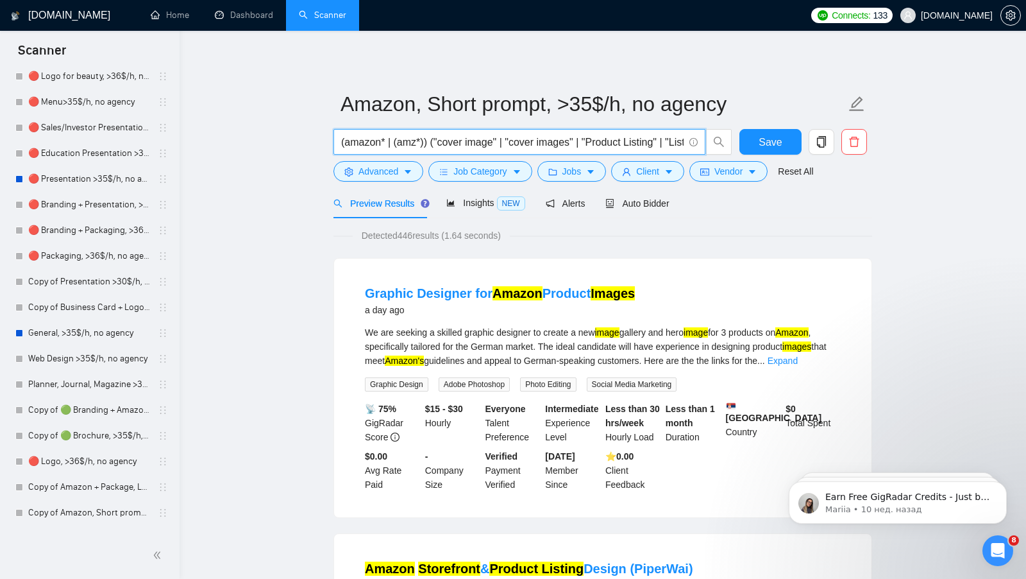
scroll to position [1190, 0]
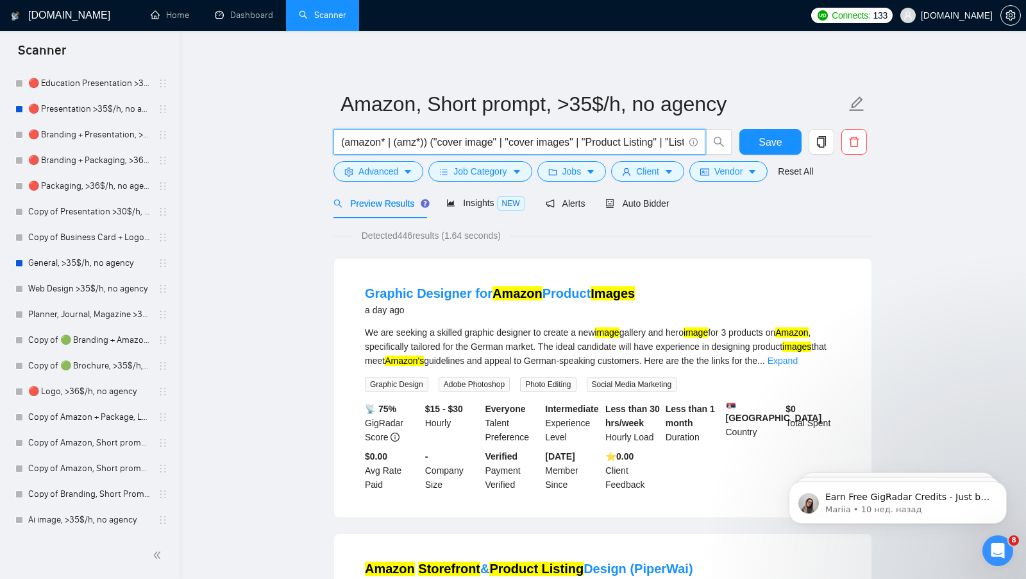
click at [76, 523] on link "Ai image, >35$/h, no agency" at bounding box center [89, 520] width 122 height 26
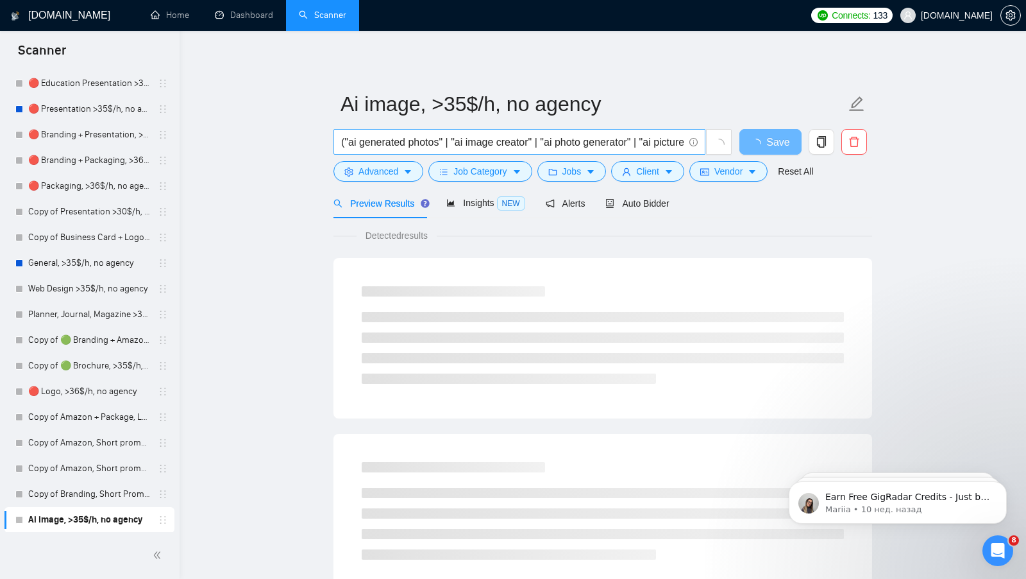
click at [423, 151] on span "("ai generated photos" | "ai image creator" | "ai photo generator" | "ai pictur…" at bounding box center [520, 142] width 372 height 26
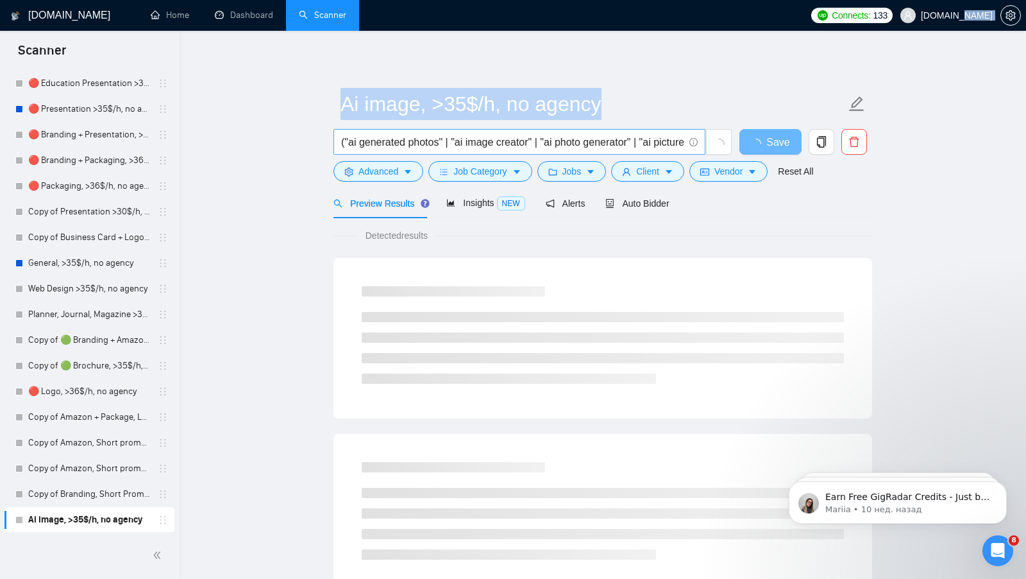
click at [422, 151] on span "("ai generated photos" | "ai image creator" | "ai photo generator" | "ai pictur…" at bounding box center [520, 142] width 372 height 26
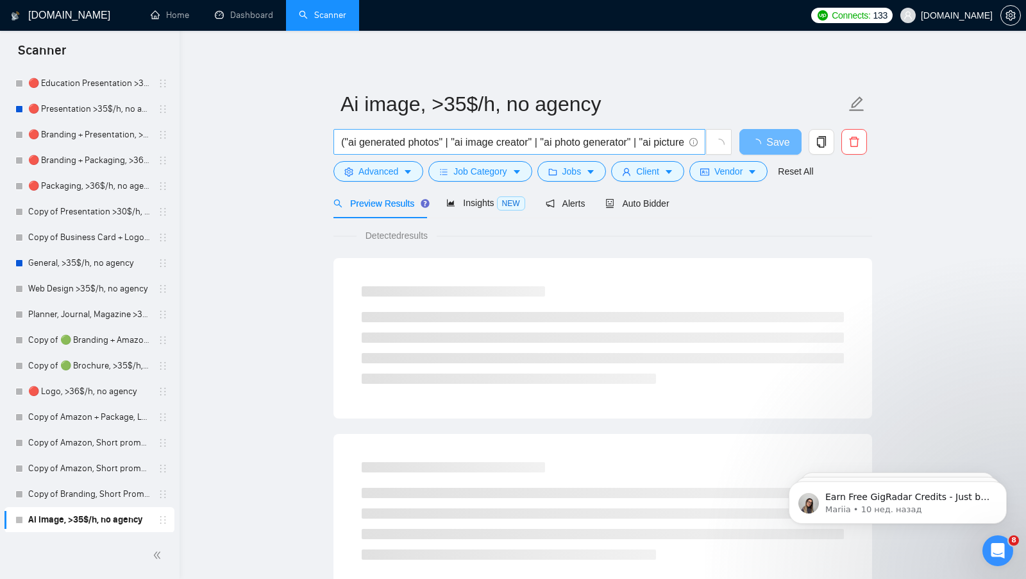
scroll to position [0, 1166]
click at [421, 142] on input "("ai generated photos" | "ai image creator" | "ai photo generator" | "ai pictur…" at bounding box center [512, 142] width 343 height 16
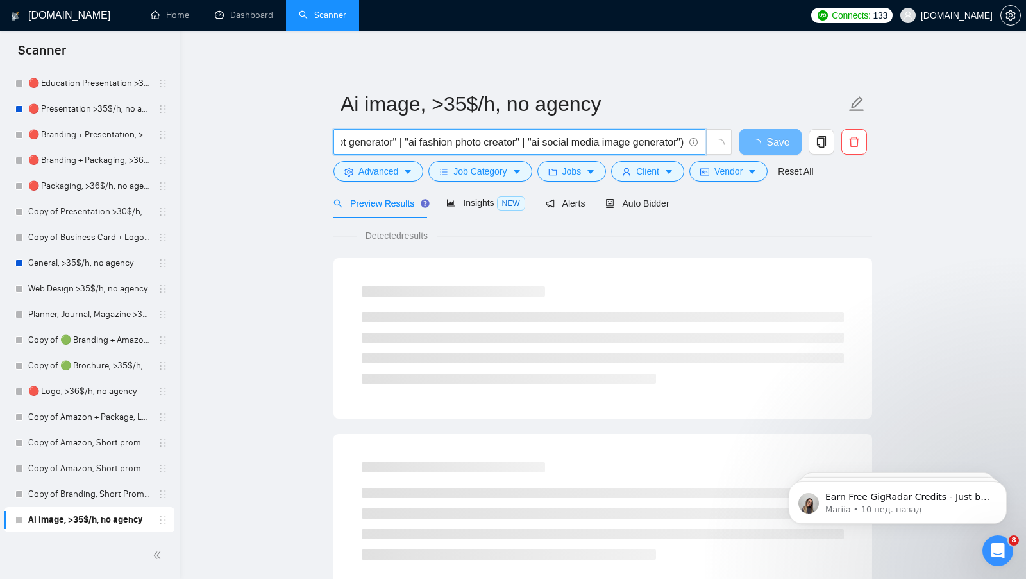
click at [421, 142] on input "("ai generated photos" | "ai image creator" | "ai photo generator" | "ai pictur…" at bounding box center [512, 142] width 343 height 16
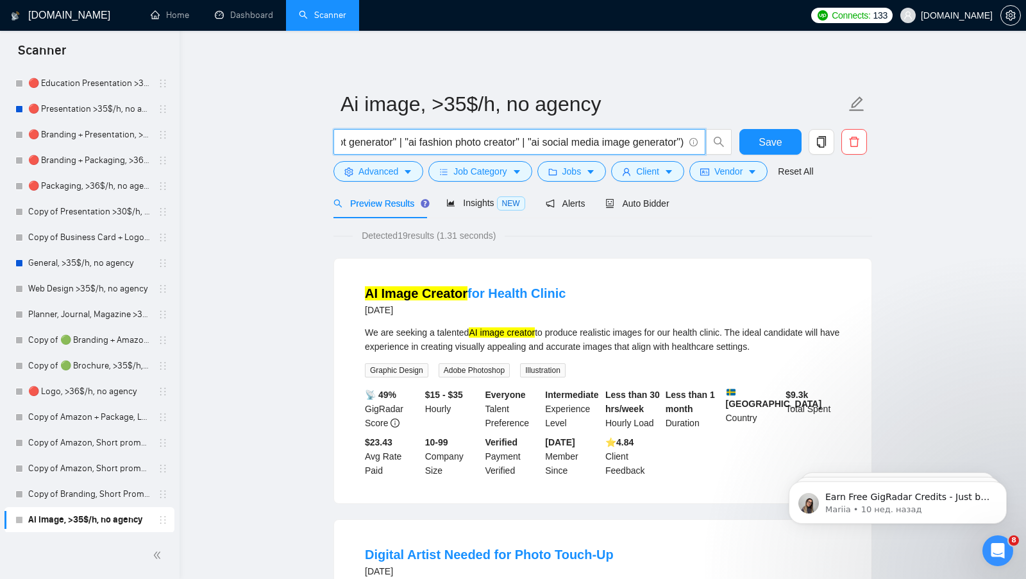
paste input "ai* | "ai generated photos" | "ai image creator" | "ai photo generator" | "ai p…"
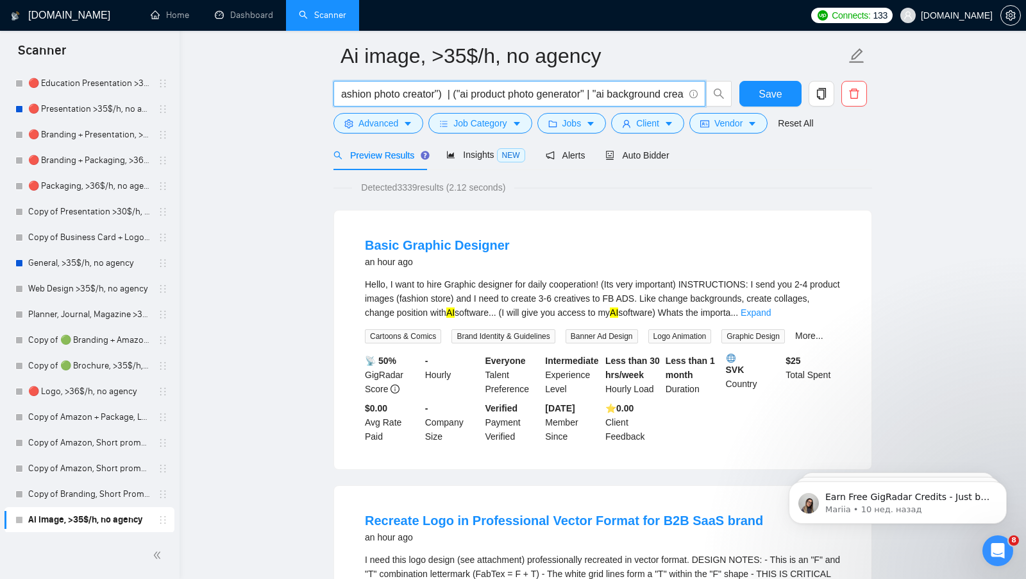
scroll to position [0, 0]
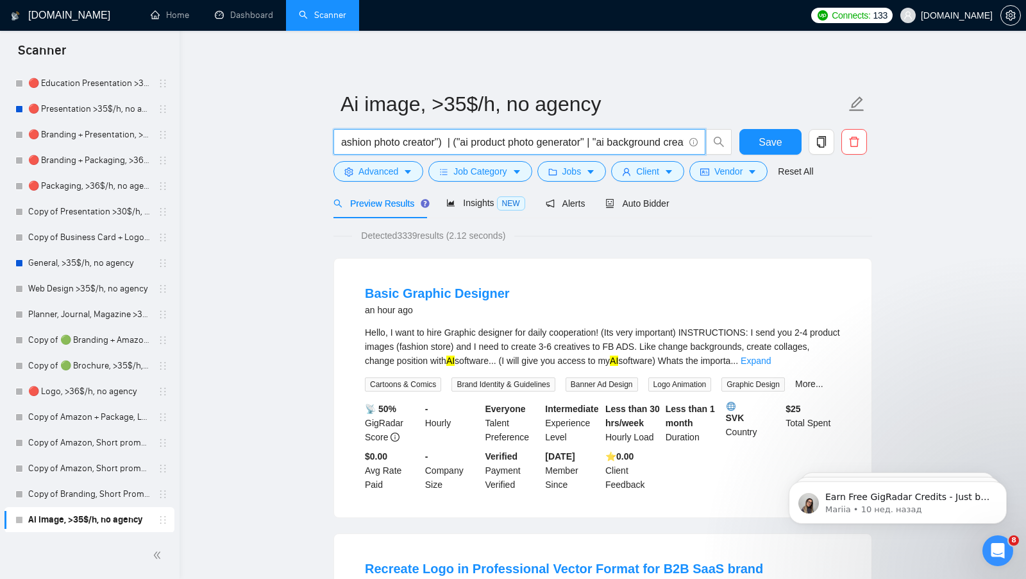
click at [430, 137] on input "(ai* | "ai generated photos" | "ai image creator" | "ai photo generator" | "ai …" at bounding box center [512, 142] width 343 height 16
click at [361, 146] on input "(ai* | "ai generated photos" | "ai image creator" | "ai photo generator" | "ai …" at bounding box center [512, 142] width 343 height 16
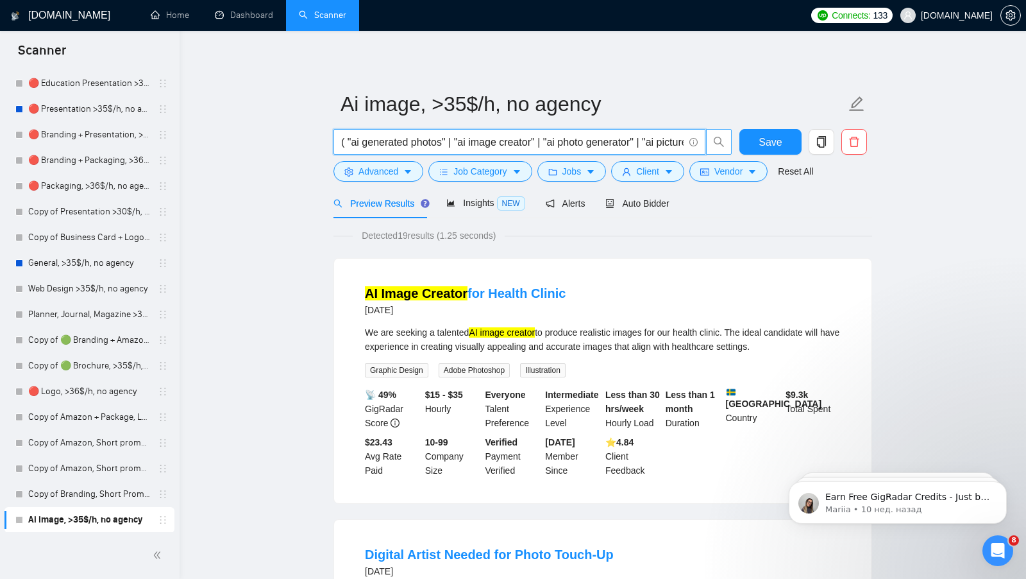
click at [715, 141] on icon "search" at bounding box center [719, 142] width 12 height 12
type input "( "ai generated photos" | "ai image creator" | "ai photo generator" | "ai pictu…"
click at [718, 143] on icon "search" at bounding box center [719, 142] width 12 height 12
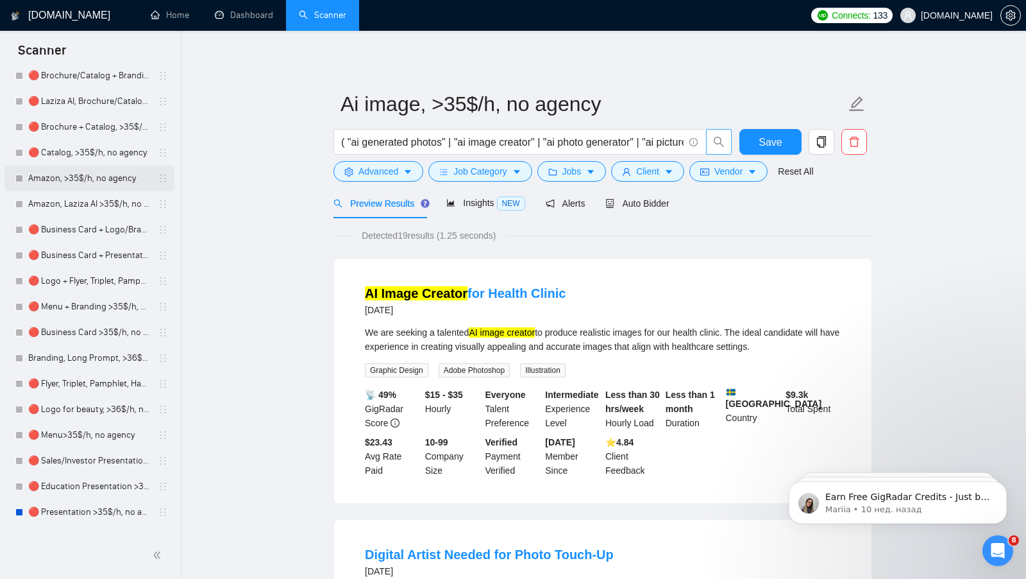
scroll to position [781, 0]
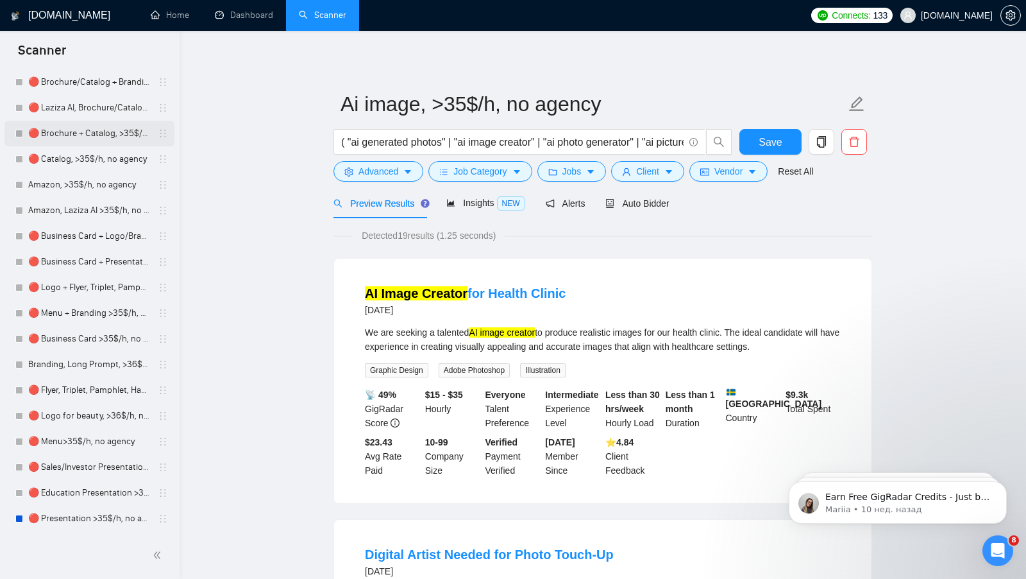
click at [77, 134] on link "🔴 Brochure + Catalog, >35$/h, no agency" at bounding box center [89, 134] width 122 height 26
drag, startPoint x: 771, startPoint y: 140, endPoint x: 632, endPoint y: 146, distance: 139.3
click at [771, 140] on span "Save" at bounding box center [770, 142] width 23 height 16
click at [65, 129] on link "🔴 Brochure + Catalog, >35$/h, no agency" at bounding box center [89, 134] width 122 height 26
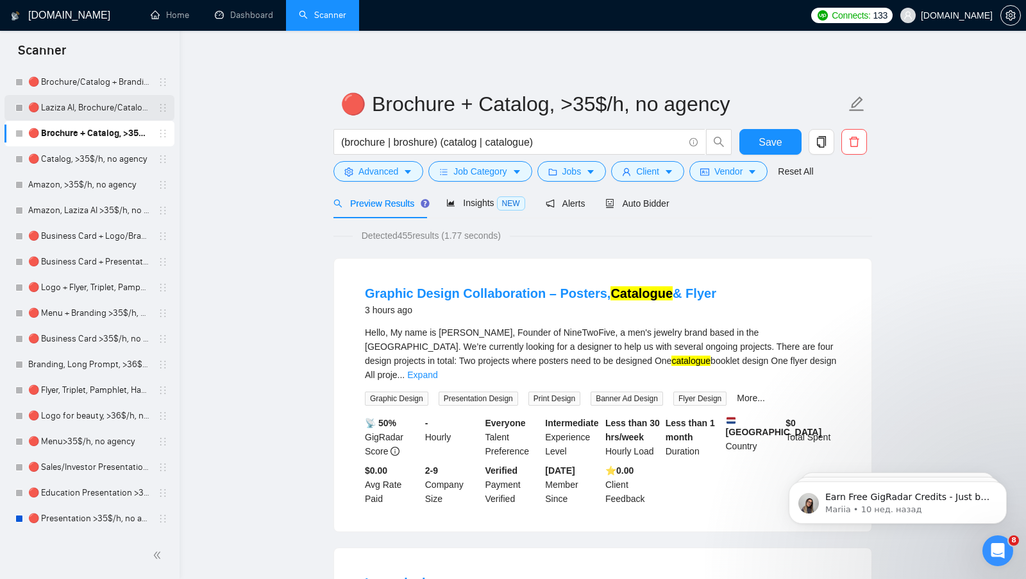
click at [92, 108] on link "🔴 Laziza AI, Brochure/Catalog + Branding, >35$/h, no agency" at bounding box center [89, 108] width 122 height 26
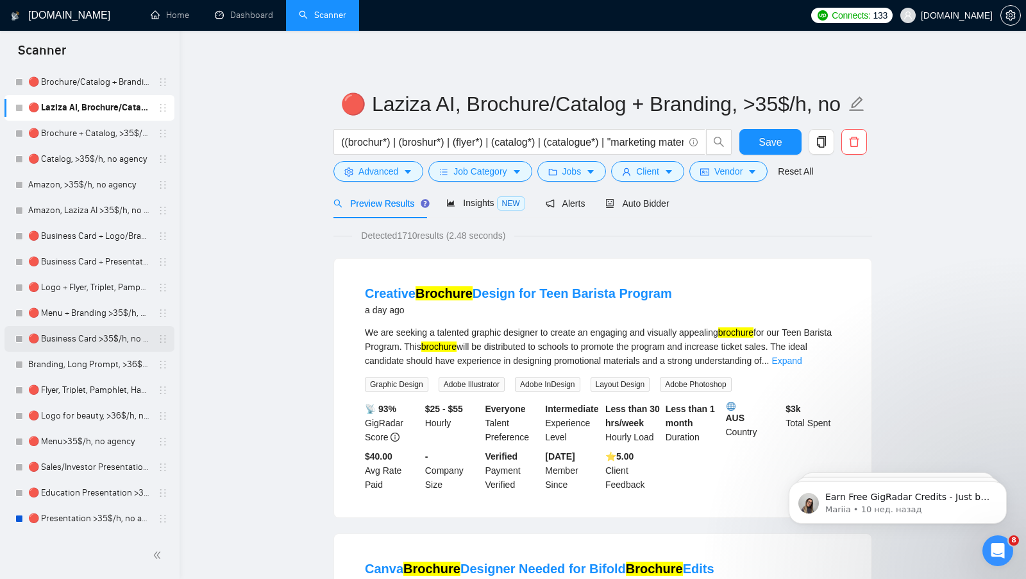
scroll to position [1190, 0]
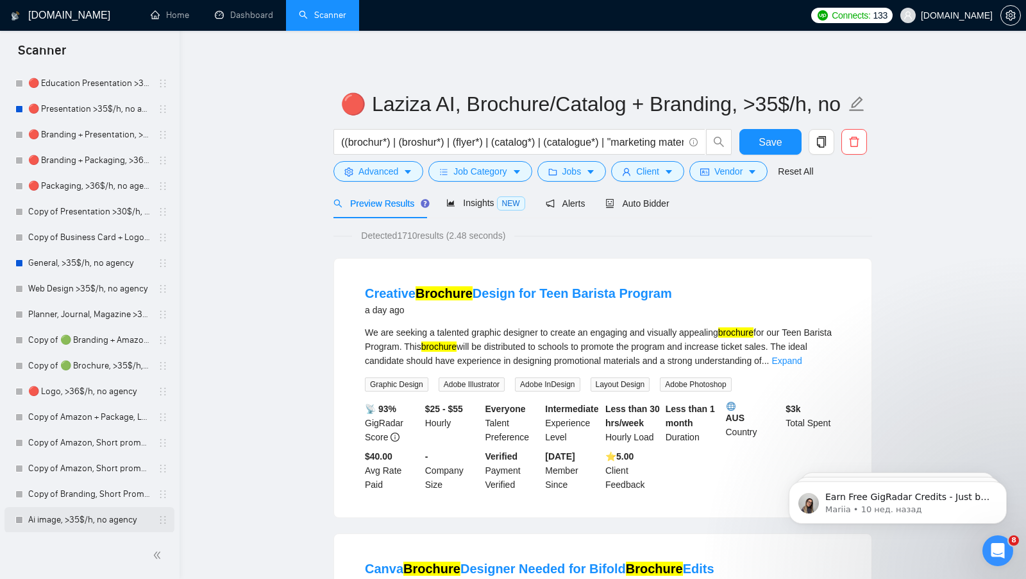
click at [73, 523] on link "Ai image, >35$/h, no agency" at bounding box center [89, 520] width 122 height 26
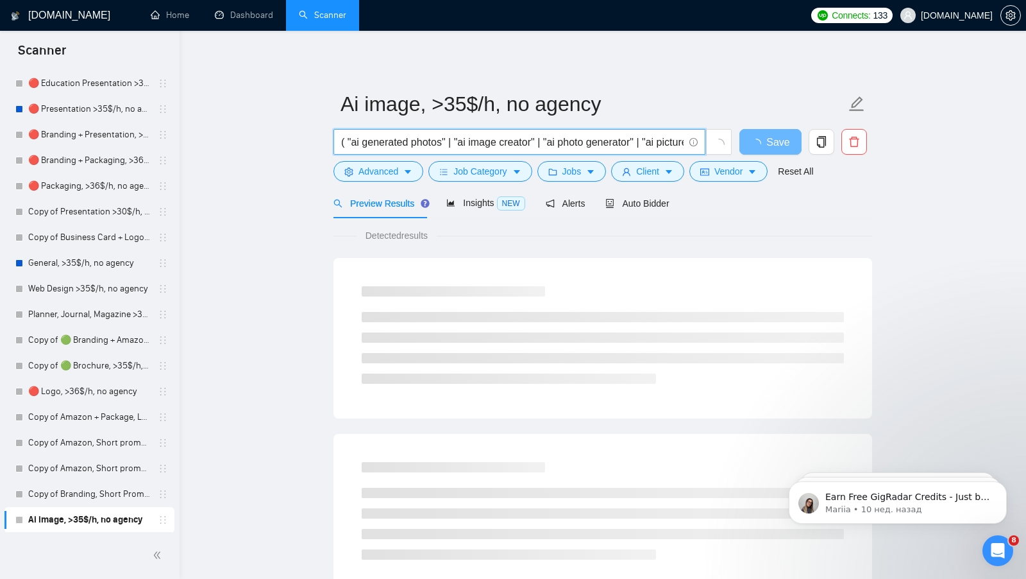
click at [391, 137] on input "( "ai generated photos" | "ai image creator" | "ai photo generator" | "ai pictu…" at bounding box center [512, 142] width 343 height 16
click at [390, 137] on input "( "ai generated photos" | "ai image creator" | "ai photo generator" | "ai pictu…" at bounding box center [512, 142] width 343 height 16
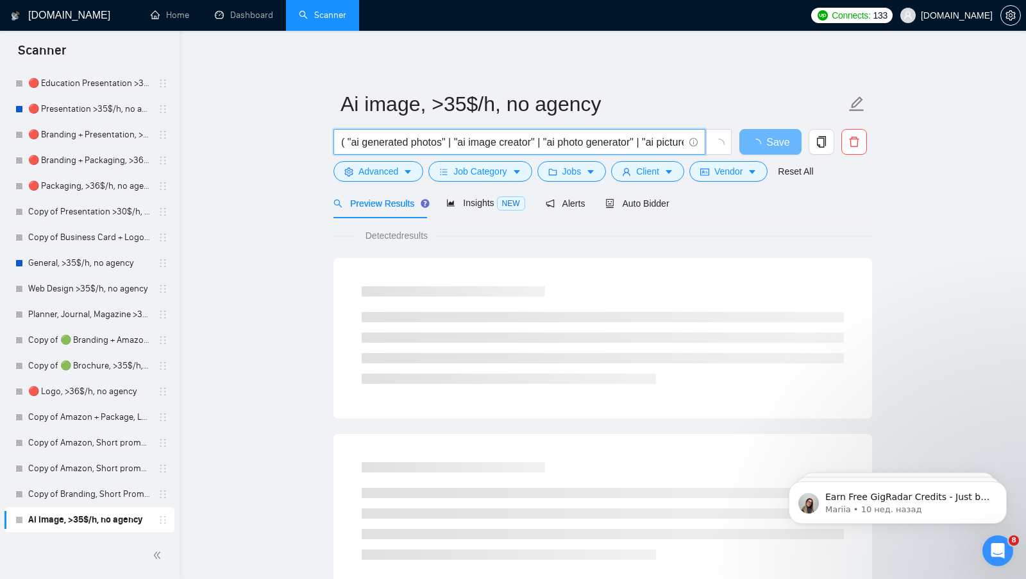
paste input ""AI Generated Photos") | ("AI Image Creator") | ("AI Photo Generator") | ("AI P…"
type input "("AI Generated Photos") | ("AI Image Creator") | ("AI Photo Generator") | ("AI …"
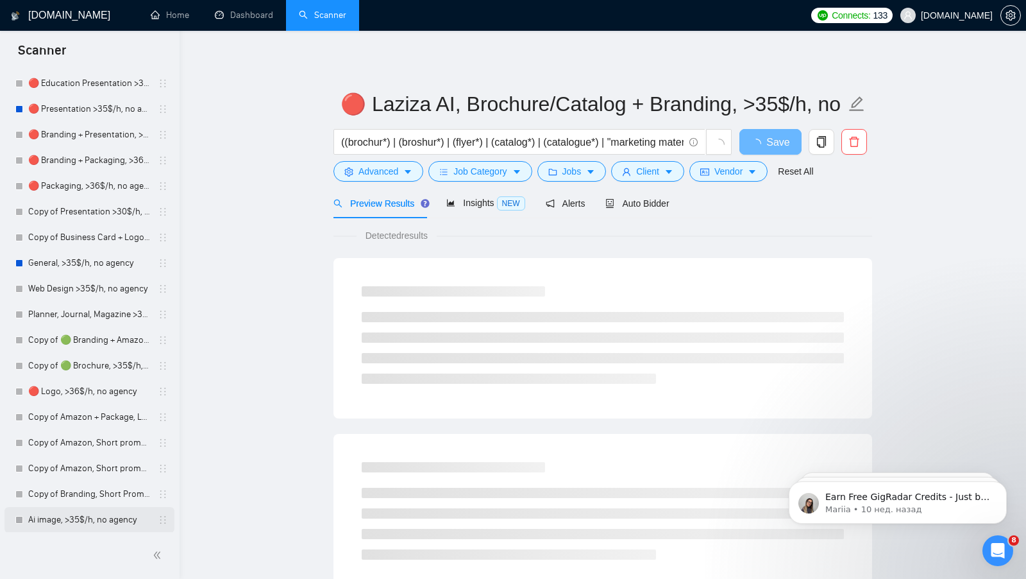
click at [48, 523] on link "Ai image, >35$/h, no agency" at bounding box center [89, 520] width 122 height 26
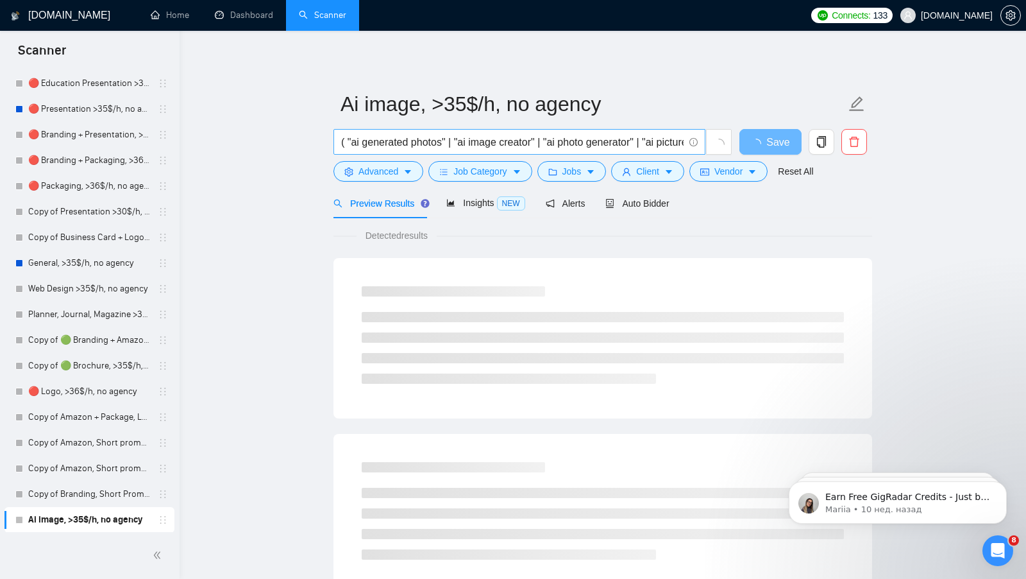
click at [498, 153] on span "( "ai generated photos" | "ai image creator" | "ai photo generator" | "ai pictu…" at bounding box center [520, 142] width 372 height 26
click at [498, 146] on input "( "ai generated photos" | "ai image creator" | "ai photo generator" | "ai pictu…" at bounding box center [512, 142] width 343 height 16
click at [498, 147] on input "( "ai generated photos" | "ai image creator" | "ai photo generator" | "ai pictu…" at bounding box center [512, 142] width 343 height 16
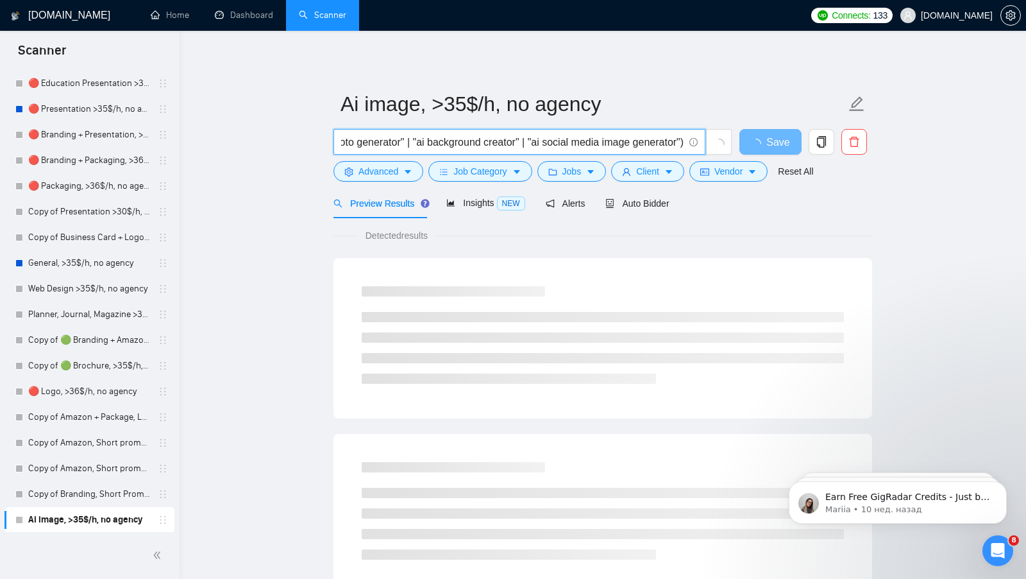
click at [498, 147] on input "( "ai generated photos" | "ai image creator" | "ai photo generator" | "ai pictu…" at bounding box center [512, 142] width 343 height 16
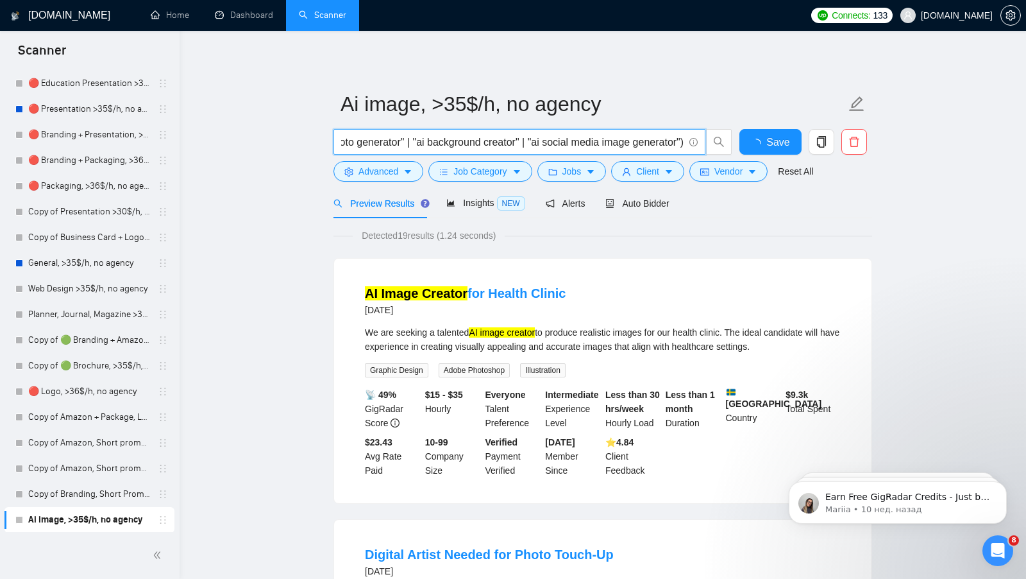
click at [498, 147] on input "( "ai generated photos" | "ai image creator" | "ai photo generator" | "ai pictu…" at bounding box center [512, 142] width 343 height 16
paste input "("AI Generated Photos") | ("AI Image Creator") | ("AI Photo Generator") | ("AI …"
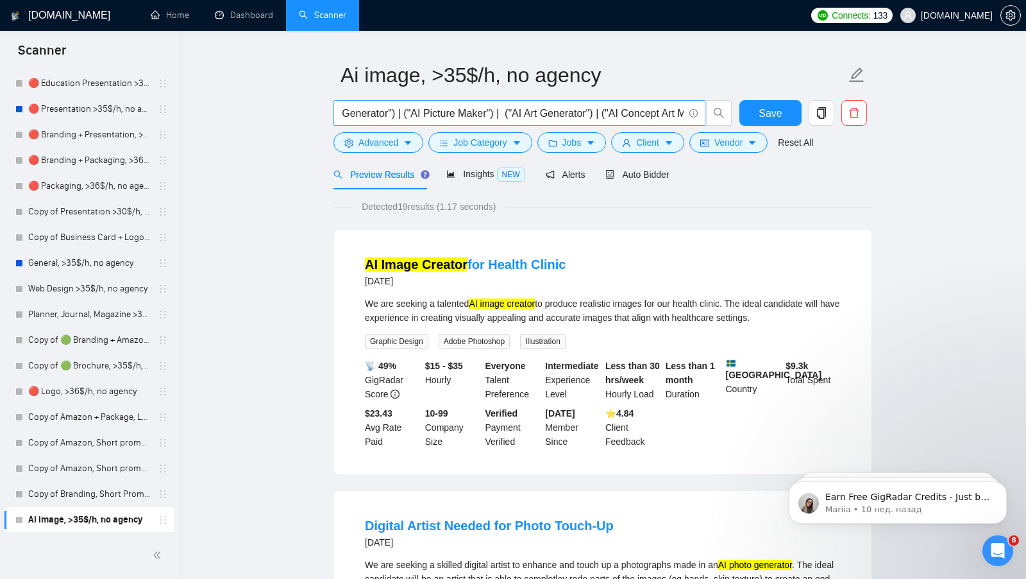
scroll to position [0, 277]
drag, startPoint x: 399, startPoint y: 115, endPoint x: 500, endPoint y: 116, distance: 100.7
click at [500, 116] on input "("AI Generated Photos") | ("AI Image Creator") | ("AI Photo Generator") | ("AI …" at bounding box center [512, 113] width 343 height 16
drag, startPoint x: 511, startPoint y: 114, endPoint x: 708, endPoint y: 112, distance: 197.6
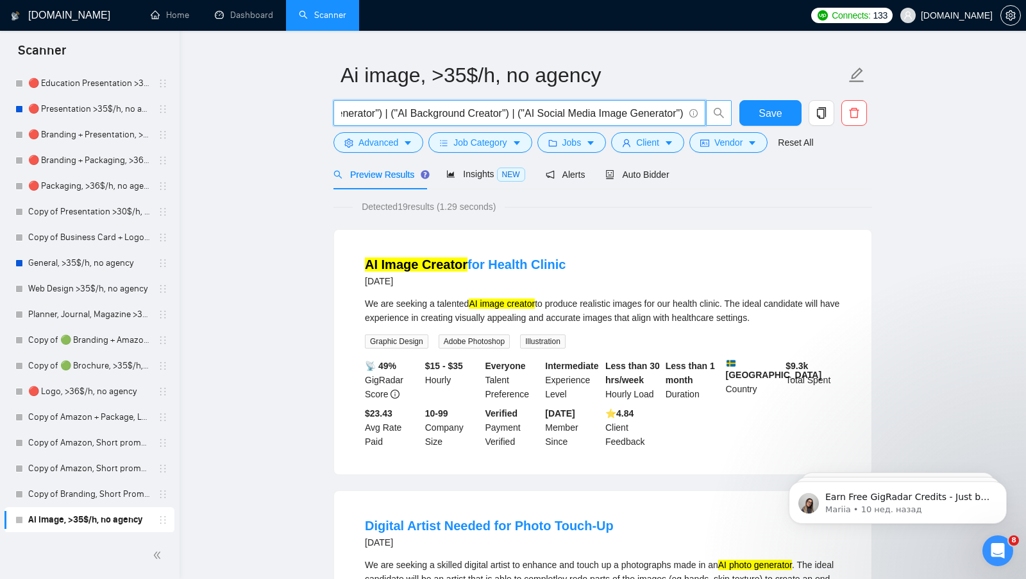
click at [708, 112] on span "("AI Generated Photos") | ("AI Image Creator") | ("AI Photo Generator") | ("AI …" at bounding box center [533, 113] width 399 height 26
type input "("AI Generated Photos") | ("AI Image Creator") | ("AI Photo Generator") | ("AI …"
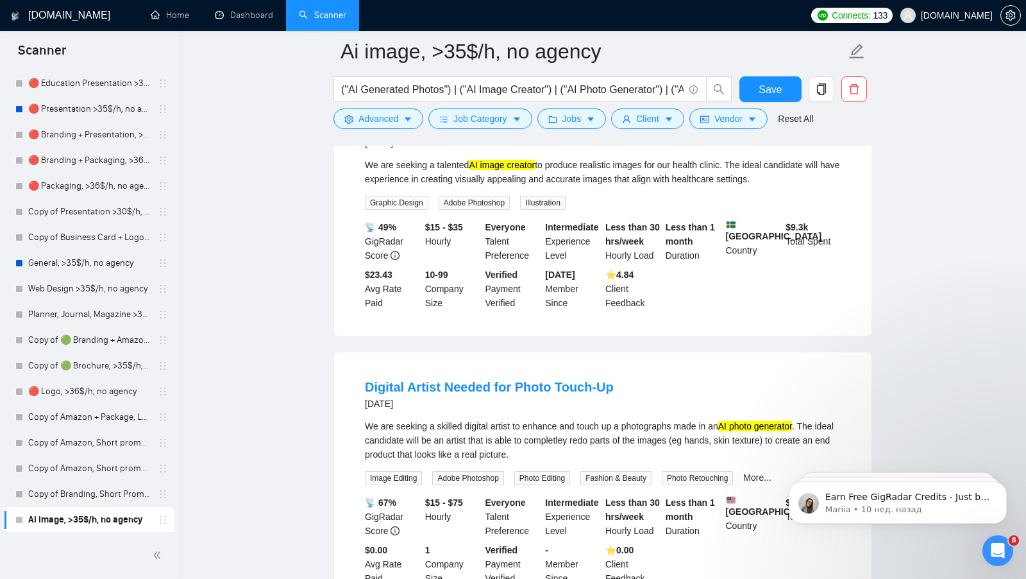
scroll to position [0, 0]
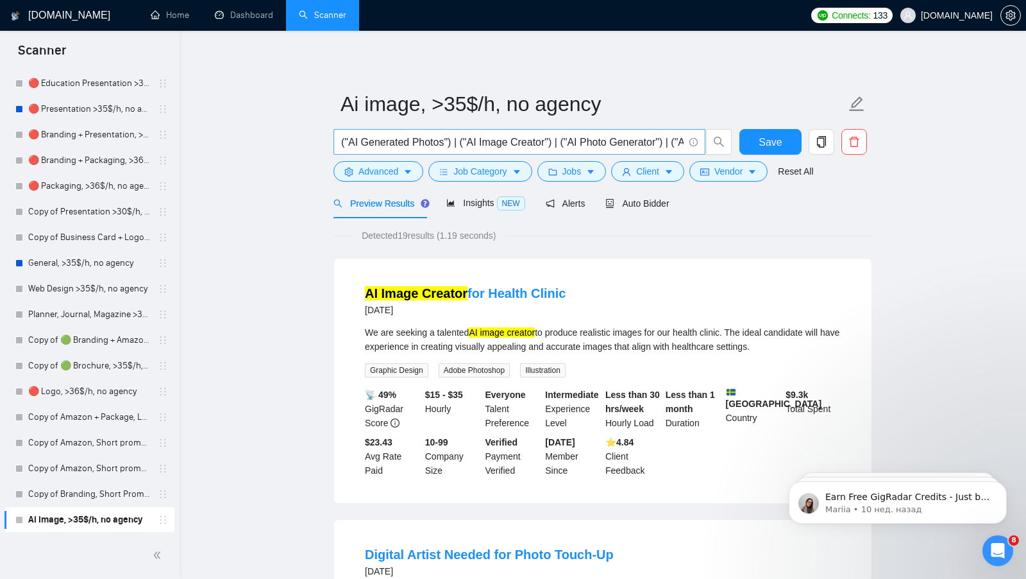
click at [540, 136] on input "("AI Generated Photos") | ("AI Image Creator") | ("AI Photo Generator") | ("AI …" at bounding box center [512, 142] width 343 height 16
click at [540, 135] on input "("AI Generated Photos") | ("AI Image Creator") | ("AI Photo Generator") | ("AI …" at bounding box center [512, 142] width 343 height 16
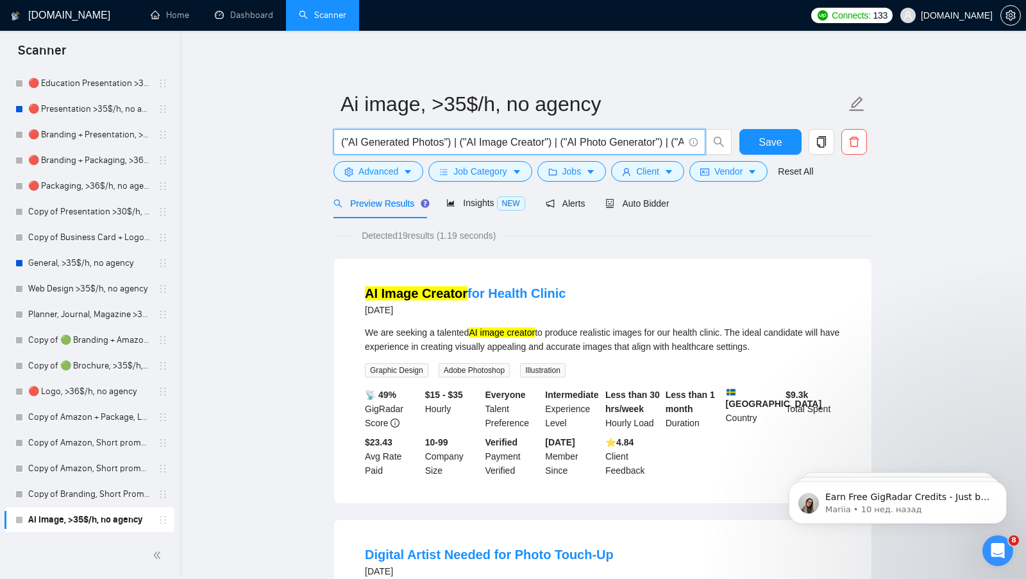
click at [540, 135] on input "("AI Generated Photos") | ("AI Image Creator") | ("AI Photo Generator") | ("AI …" at bounding box center [512, 142] width 343 height 16
paste input "("AI Generated Photos") | ("AI Photo") | ("AI Photos") | ("AI Picture") | ("AI …"
type input "("AI Generated Photos") | ("AI Photo") | ("AI Photos") | ("AI Picture") | ("AI …"
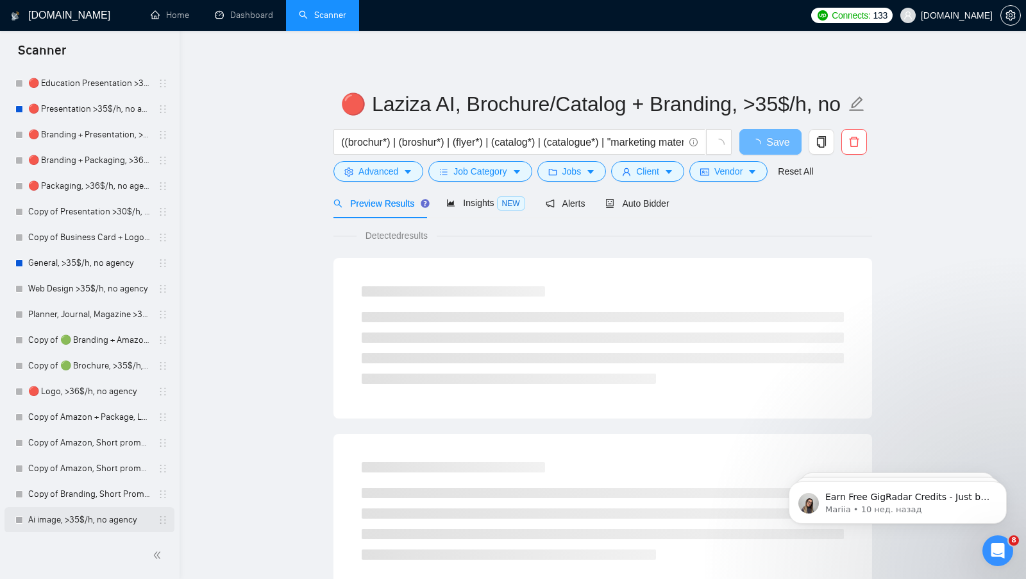
click at [65, 522] on link "Ai image, >35$/h, no agency" at bounding box center [89, 520] width 122 height 26
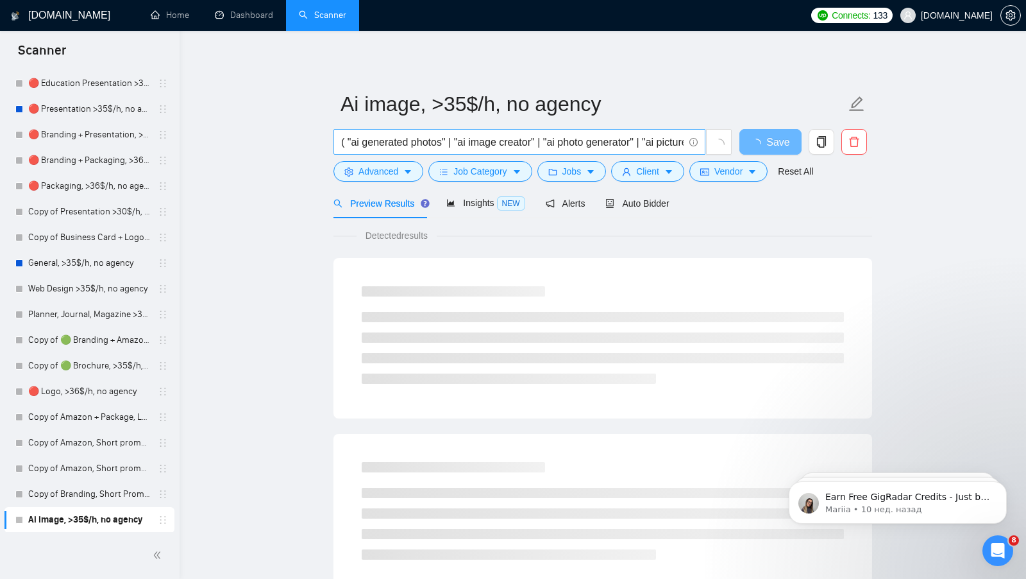
click at [448, 136] on input "( "ai generated photos" | "ai image creator" | "ai photo generator" | "ai pictu…" at bounding box center [512, 142] width 343 height 16
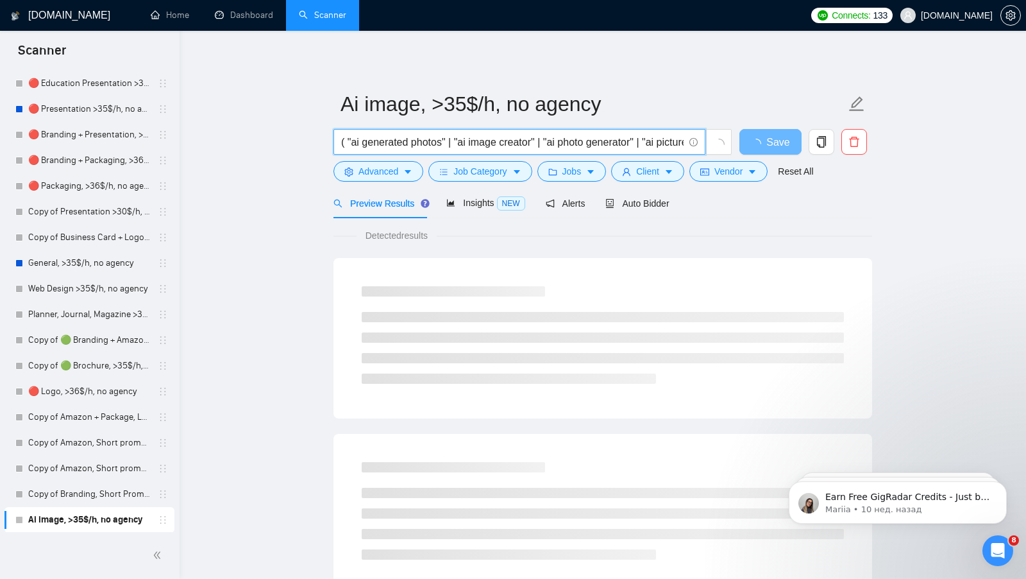
click at [448, 136] on input "( "ai generated photos" | "ai image creator" | "ai photo generator" | "ai pictu…" at bounding box center [512, 142] width 343 height 16
paste input "("AI Generated Photos") | ("AI Photo") | ("AI Photos") | ("AI Picture") | ("AI …"
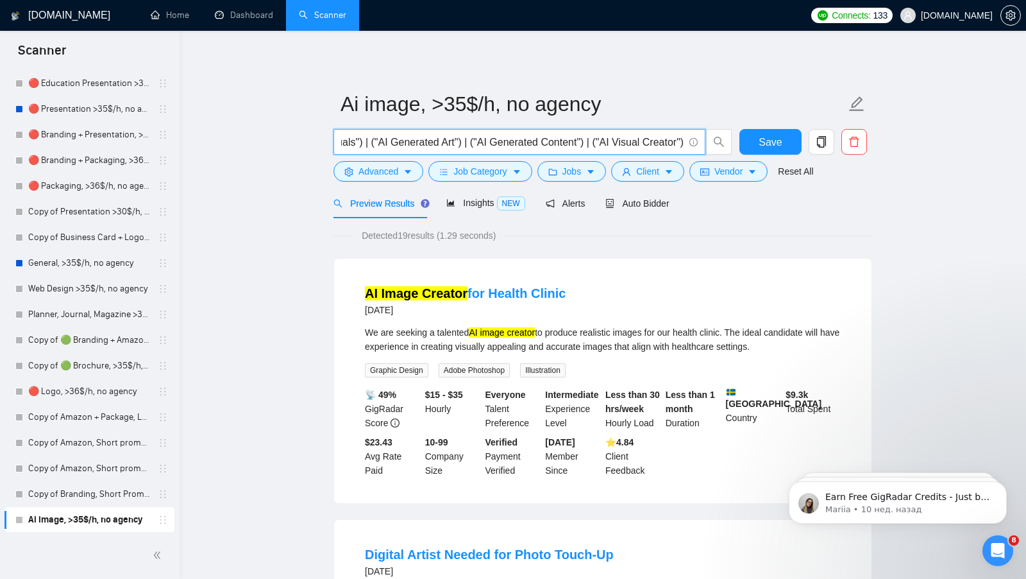
type input "("AI Generated Photos") | ("AI Photo") | ("AI Photos") | ("AI Picture") | ("AI …"
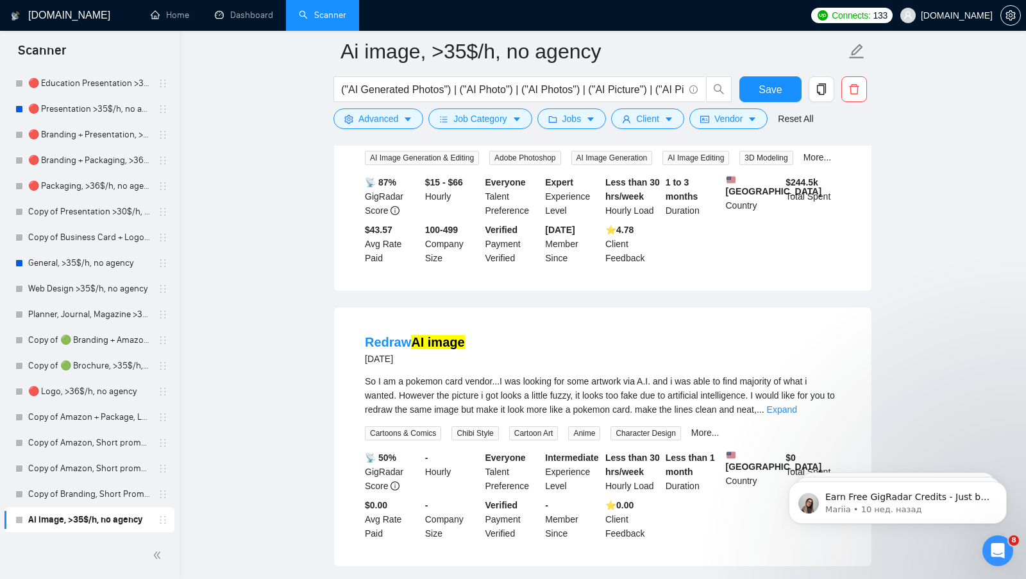
scroll to position [1642, 0]
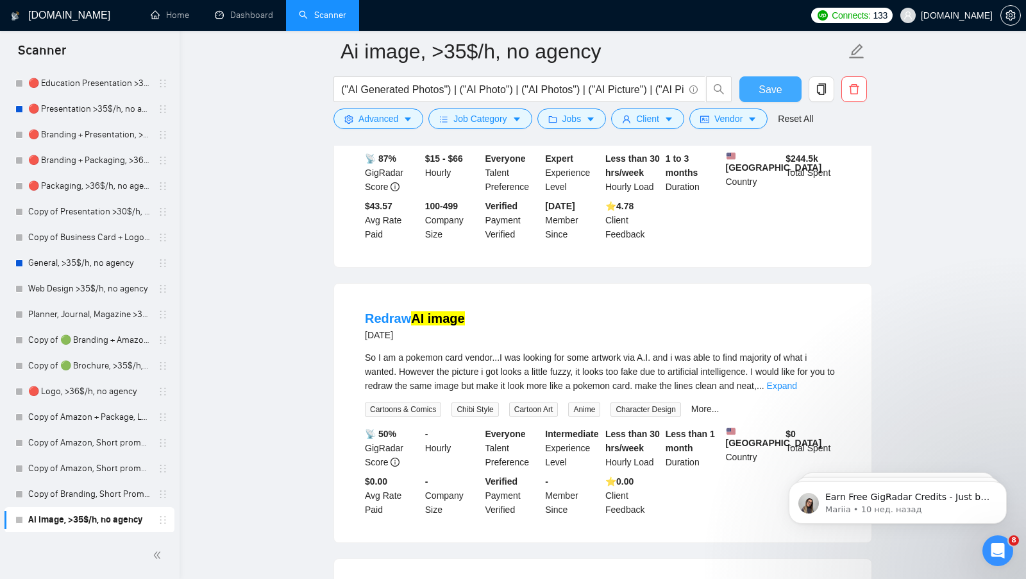
click at [747, 90] on button "Save" at bounding box center [771, 89] width 62 height 26
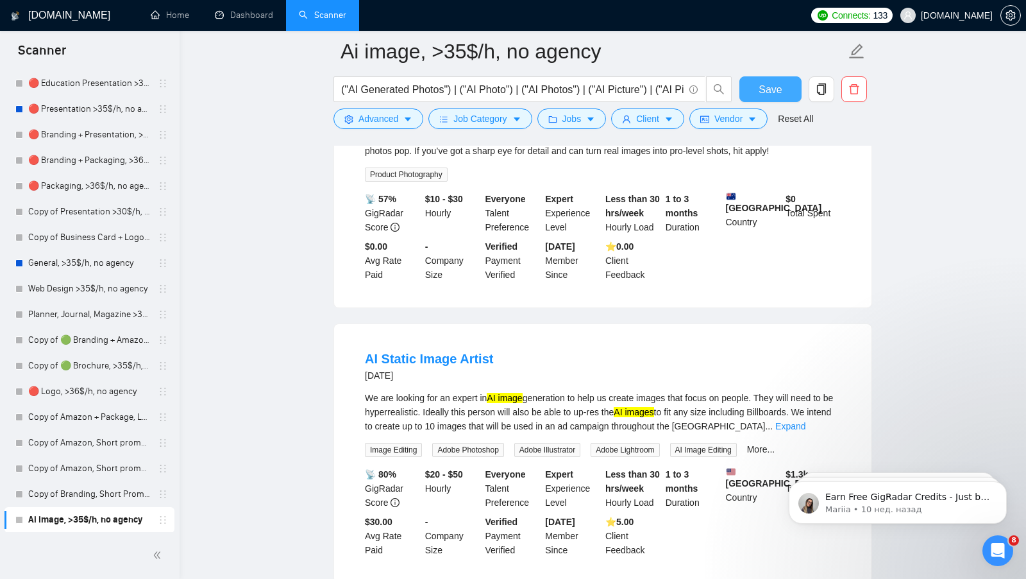
scroll to position [2140, 0]
click at [545, 86] on input "("AI Generated Photos") | ("AI Photo") | ("AI Photos") | ("AI Picture") | ("AI …" at bounding box center [512, 89] width 343 height 16
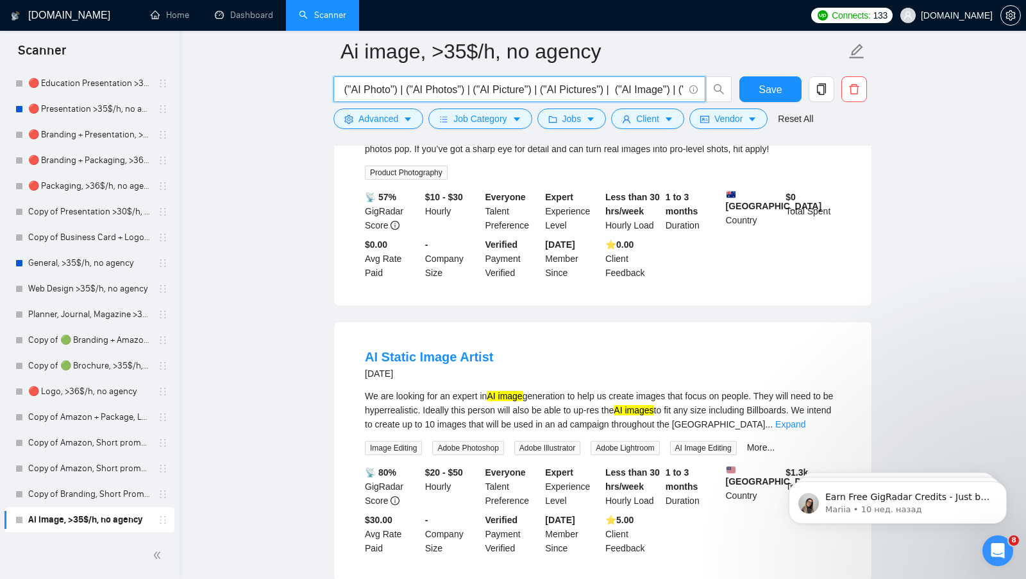
scroll to position [0, 0]
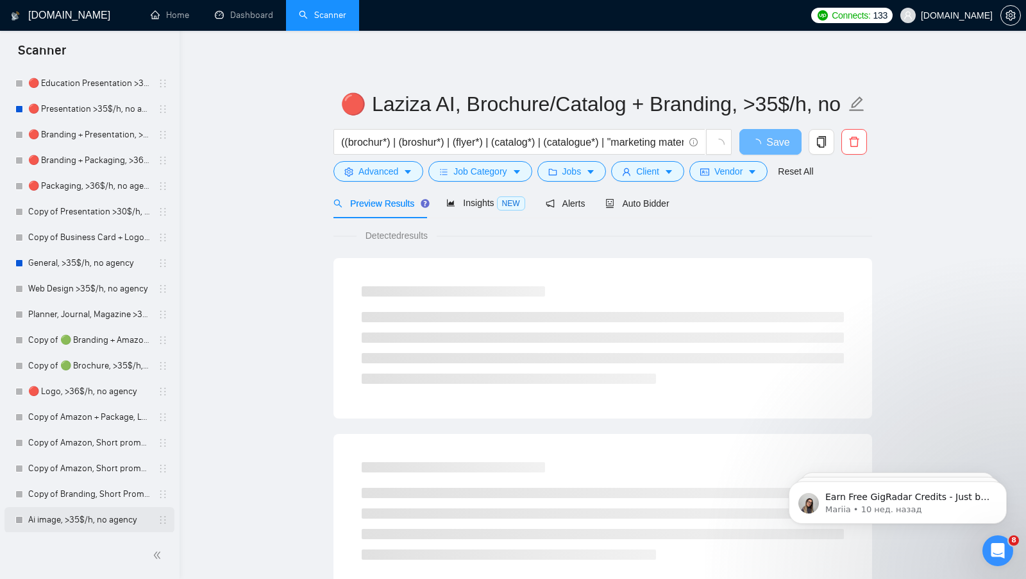
click at [96, 520] on link "Ai image, >35$/h, no agency" at bounding box center [89, 520] width 122 height 26
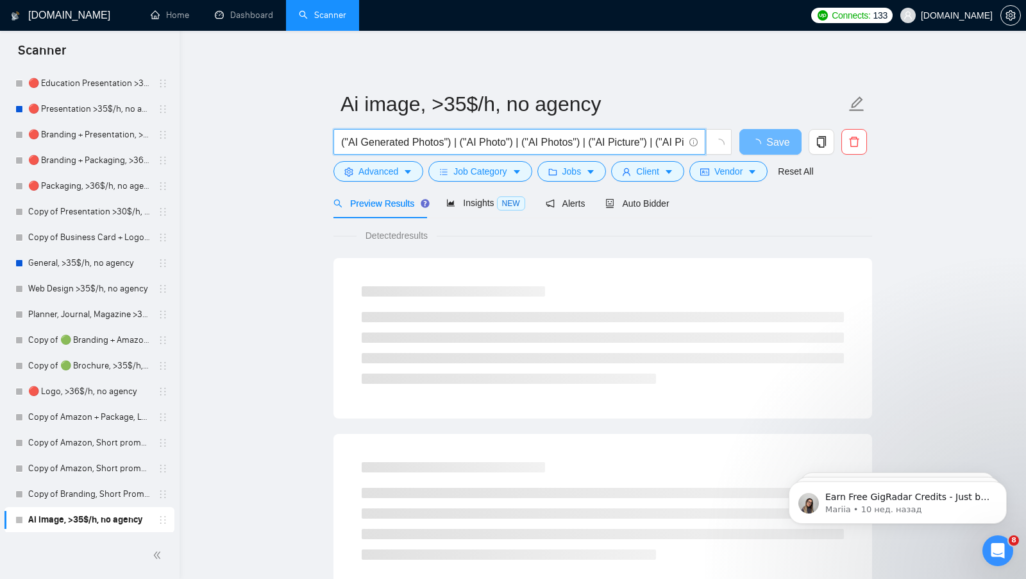
click at [341, 144] on input "("AI Generated Photos") | ("AI Photo") | ("AI Photos") | ("AI Picture") | ("AI …" at bounding box center [512, 142] width 343 height 16
paste input "| ("AI Animated Image Generator")"
drag, startPoint x: 339, startPoint y: 144, endPoint x: 321, endPoint y: 144, distance: 18.0
click at [323, 144] on main "Ai image, >35$/h, no agency | ("AI Animated Image Generator")("AI Generated Pho…" at bounding box center [603, 586] width 806 height 1070
click at [493, 142] on input "("AI Animated Image Generator")("AI Generated Photos") | ("AI Photo") | ("AI Ph…" at bounding box center [512, 142] width 343 height 16
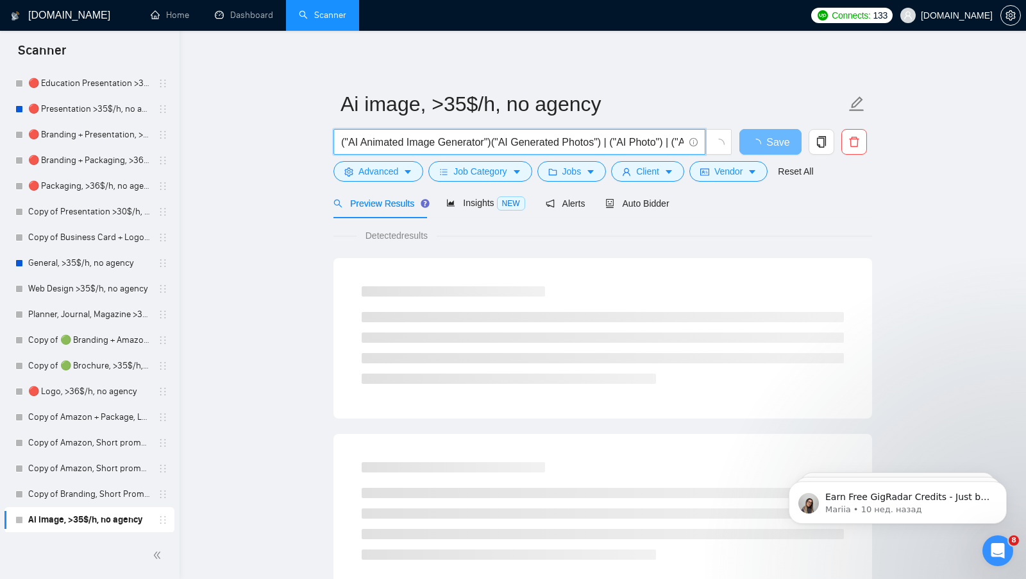
paste input "|"
click at [493, 144] on input "("AI Animated Image Generator")| ("AI Generated Photos") | ("AI Photo") | ("AI …" at bounding box center [512, 142] width 343 height 16
click at [287, 232] on main "Ai image, >35$/h, no agency ("AI Animated Image Generator") | ("AI Generated Ph…" at bounding box center [603, 586] width 806 height 1070
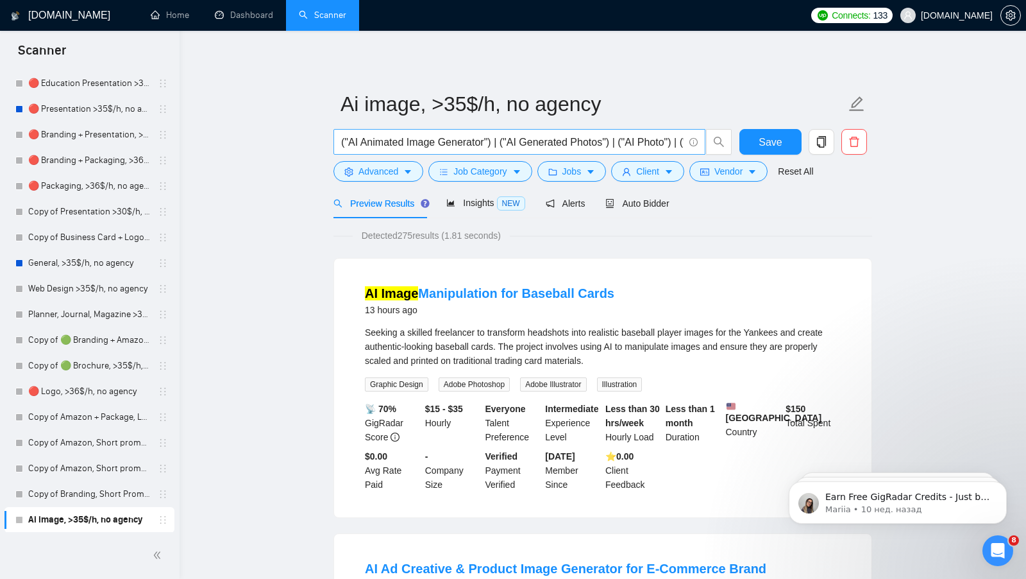
click at [341, 144] on input "("AI Animated Image Generator") | ("AI Generated Photos") | ("AI Photo") | ("AI…" at bounding box center [512, 142] width 343 height 16
paste input "("AI Animation") | ("AI Animations") | ("AI Animated Video")"
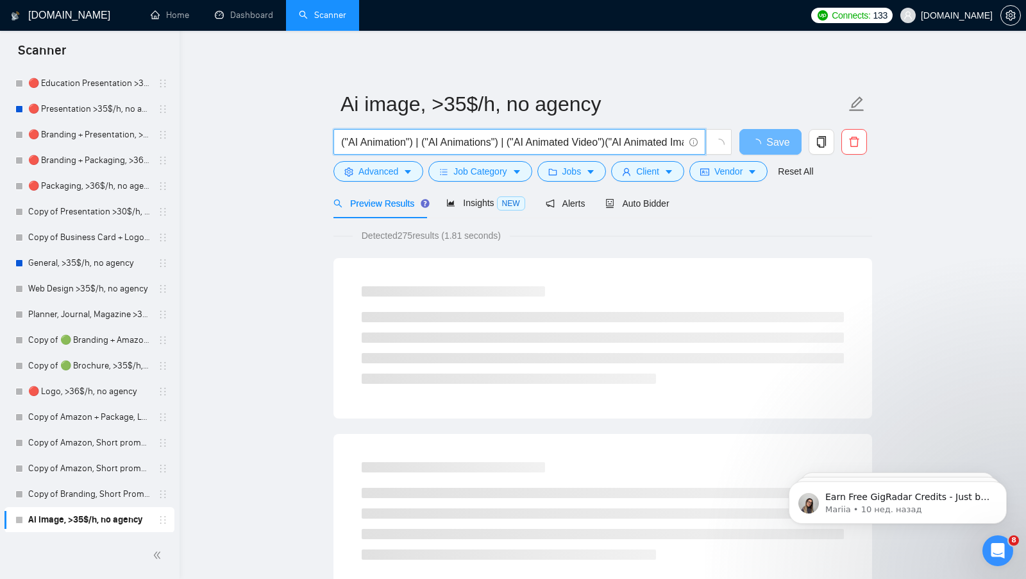
click at [505, 145] on input "("AI Animation") | ("AI Animations") | ("AI Animated Video")("AI Animated Image…" at bounding box center [512, 142] width 343 height 16
click at [613, 144] on input "("AI Animation") | ("AI Animations") | ("AI Animated Video")("AI Animated Image…" at bounding box center [512, 142] width 343 height 16
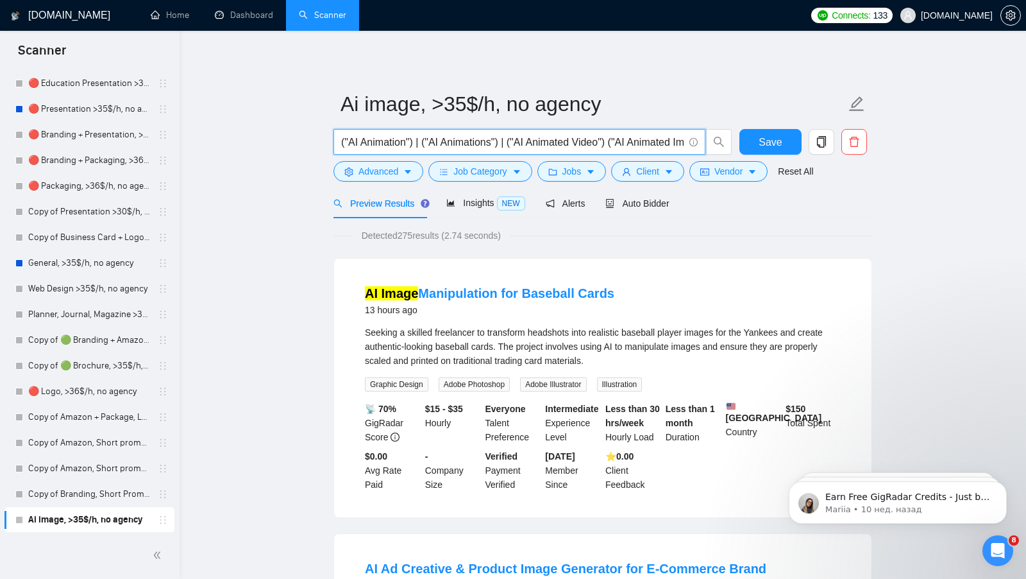
paste input "|"
type input "("AI Animation") | ("AI Animations") | ("AI Animated Video") | ("AI Animated Im…"
click at [767, 141] on span "Save" at bounding box center [770, 142] width 23 height 16
click at [755, 139] on button "Save" at bounding box center [771, 142] width 62 height 26
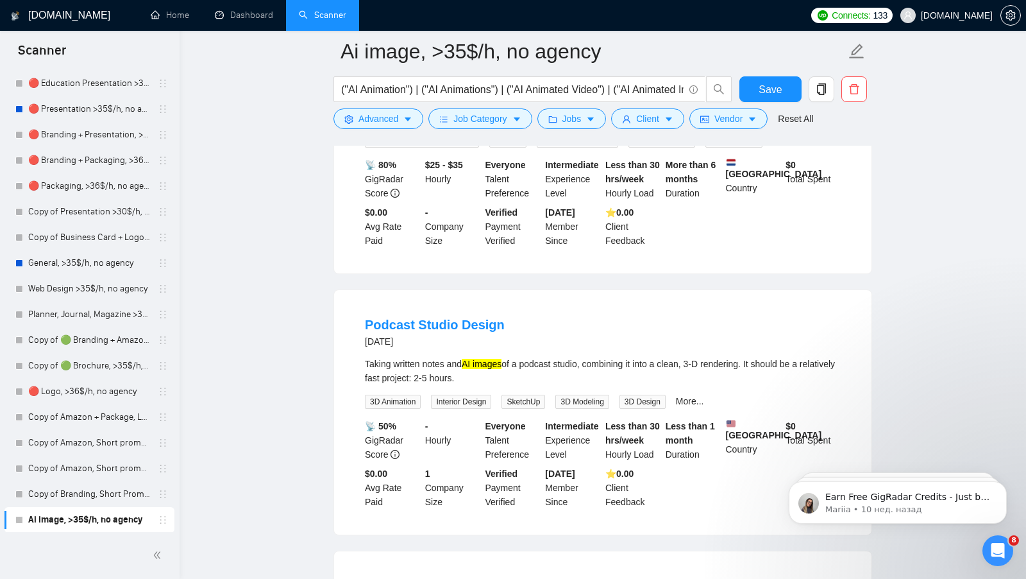
scroll to position [1104, 0]
